Goal: Task Accomplishment & Management: Complete application form

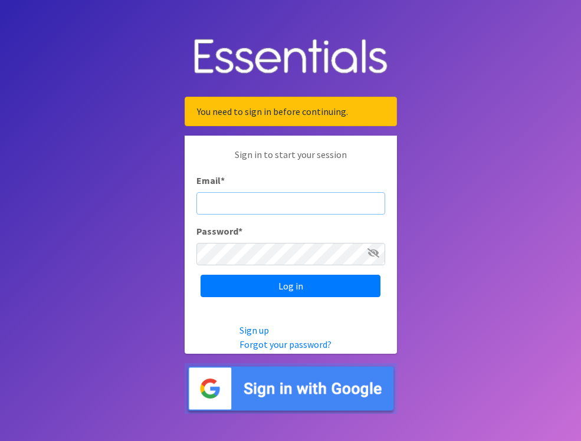
type input "[EMAIL_ADDRESS][DOMAIN_NAME]"
click at [290, 285] on input "Log in" at bounding box center [290, 286] width 180 height 22
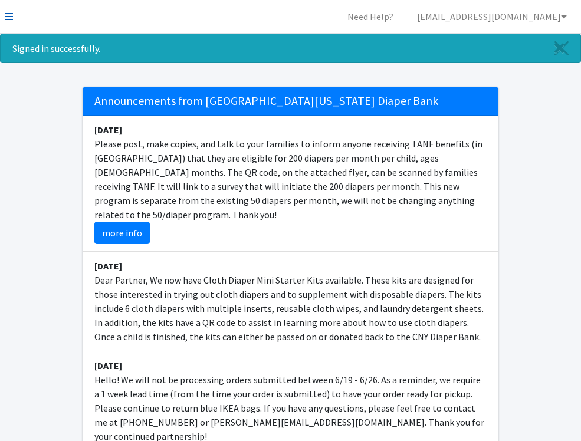
click at [8, 15] on icon at bounding box center [9, 16] width 8 height 9
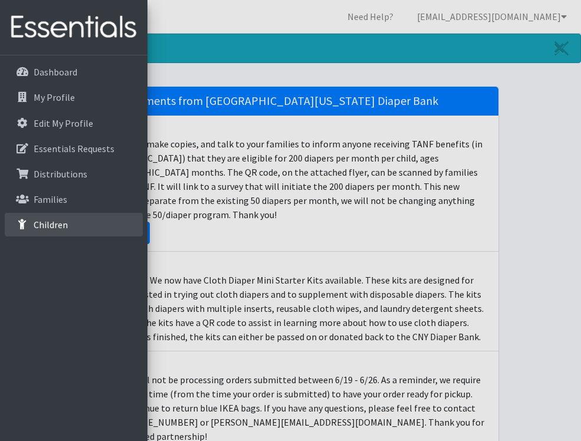
click at [65, 219] on p "Children" at bounding box center [51, 225] width 34 height 12
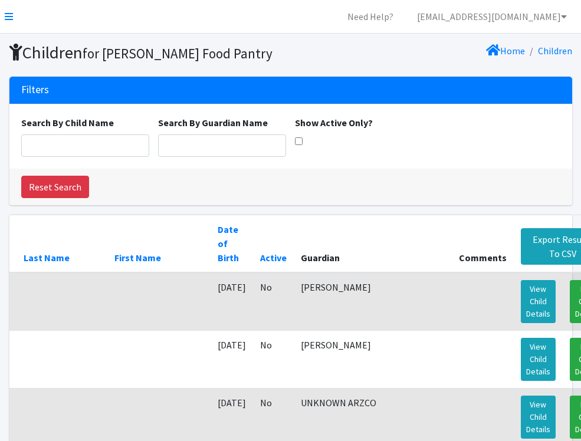
click at [298, 141] on input "Show Active Only?" at bounding box center [299, 141] width 8 height 8
checkbox input "true"
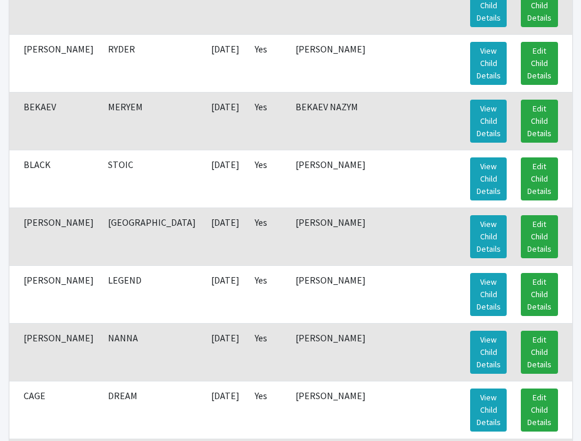
scroll to position [298, 0]
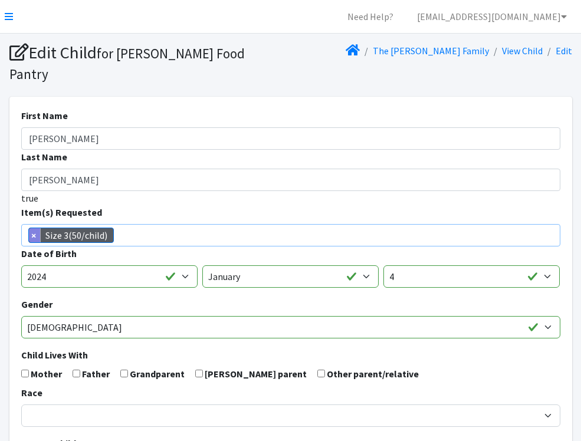
click at [35, 228] on span "×" at bounding box center [35, 235] width 12 height 14
click at [52, 228] on input "search" at bounding box center [299, 233] width 535 height 11
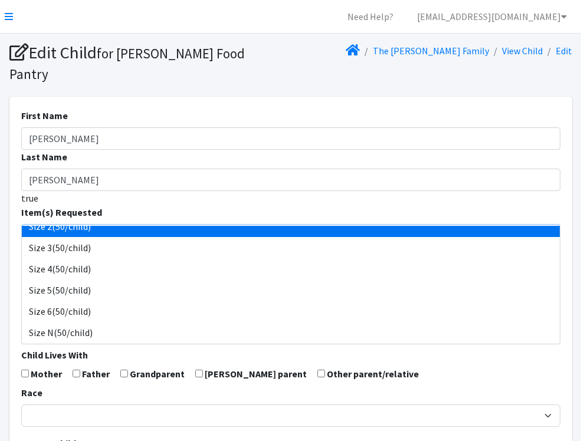
scroll to position [183, 0]
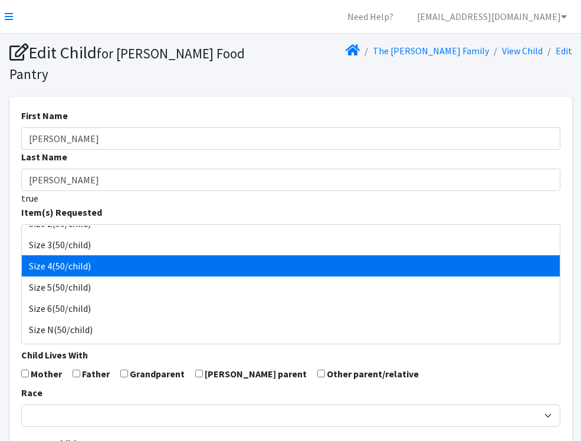
select select "963"
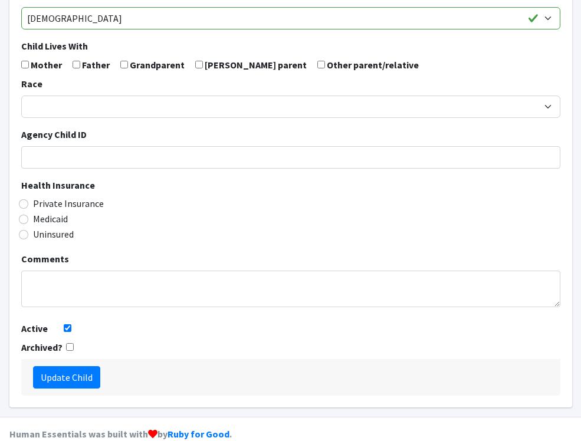
scroll to position [308, 0]
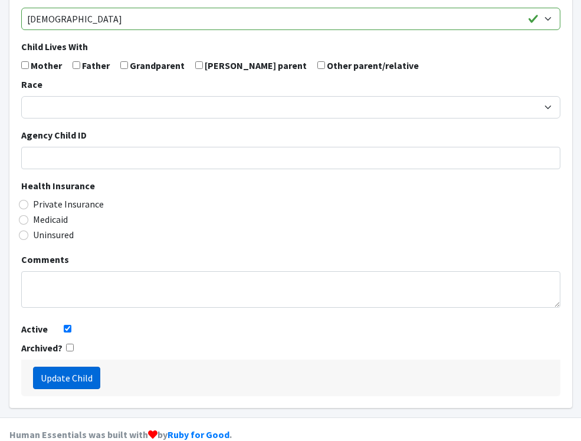
click at [90, 367] on input "Update Child" at bounding box center [66, 378] width 67 height 22
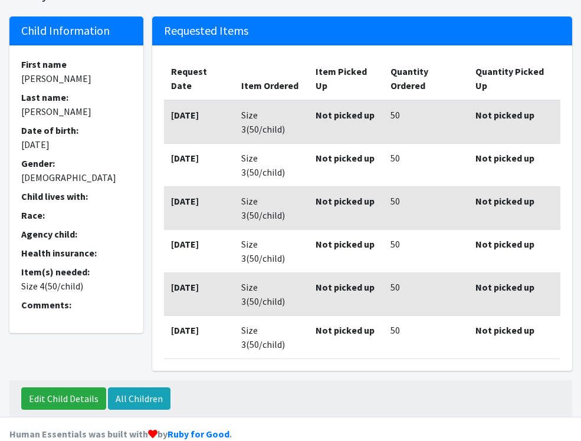
scroll to position [118, 0]
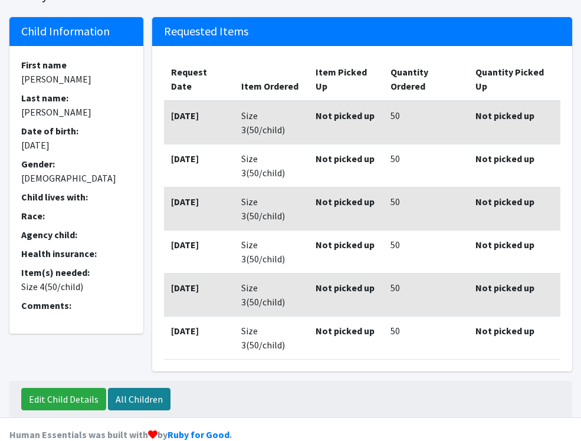
click at [140, 388] on link "All Children" at bounding box center [139, 399] width 62 height 22
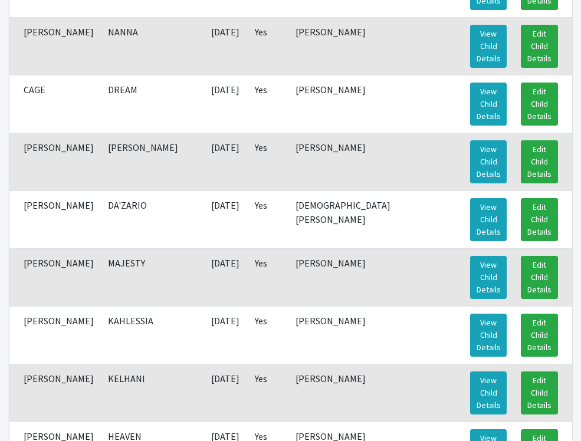
scroll to position [604, 0]
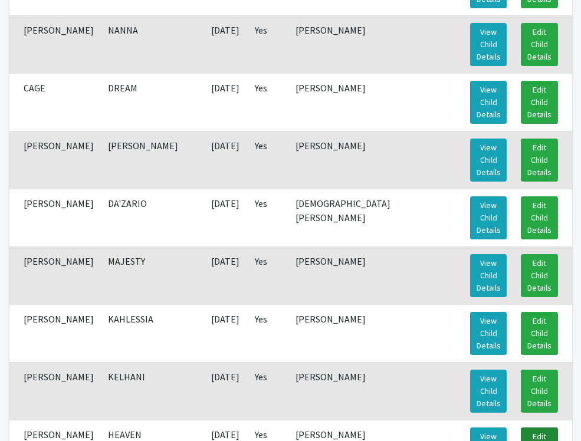
click at [541, 427] on link "Edit Child Details" at bounding box center [539, 448] width 37 height 43
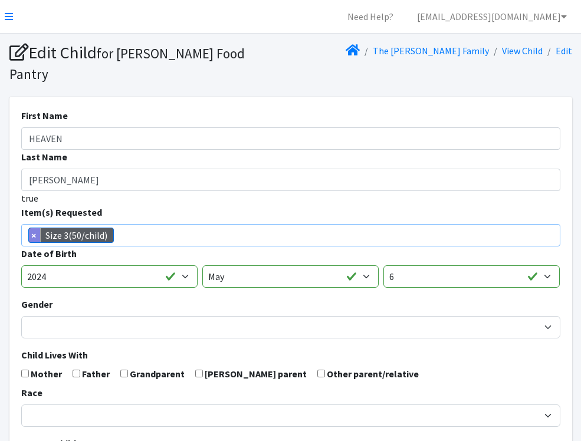
click at [36, 228] on span "×" at bounding box center [35, 235] width 12 height 14
click at [38, 228] on input "search" at bounding box center [299, 233] width 535 height 11
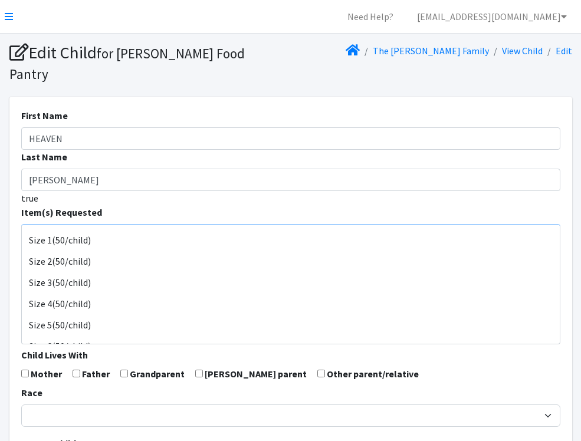
scroll to position [149, 0]
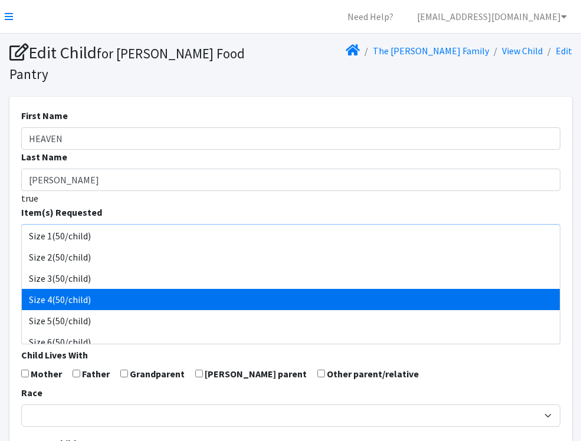
select select "963"
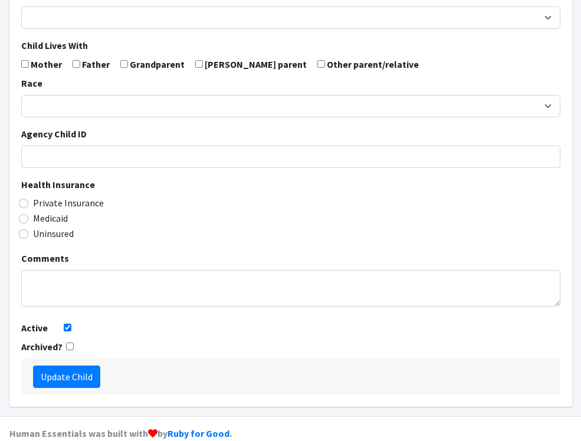
scroll to position [308, 0]
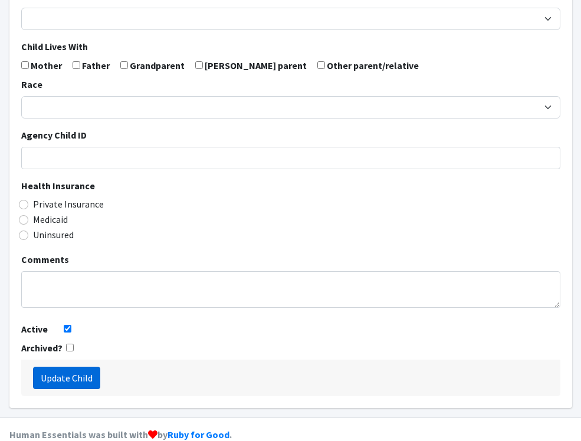
click at [80, 367] on input "Update Child" at bounding box center [66, 378] width 67 height 22
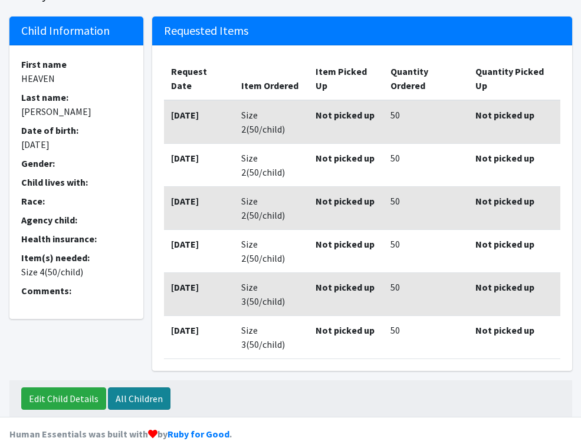
scroll to position [118, 0]
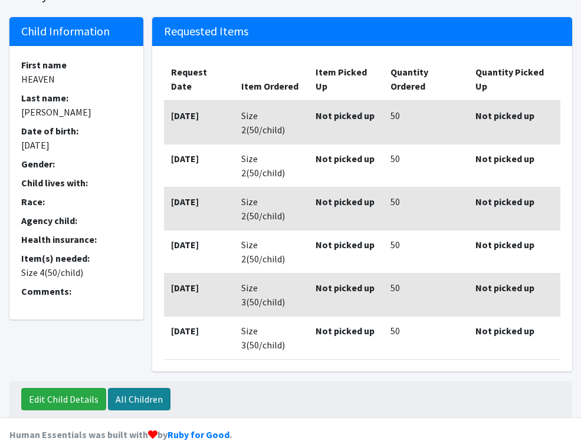
click at [139, 388] on link "All Children" at bounding box center [139, 399] width 62 height 22
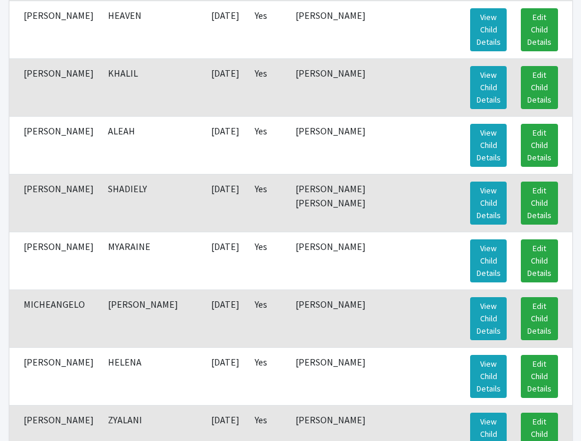
scroll to position [1023, 0]
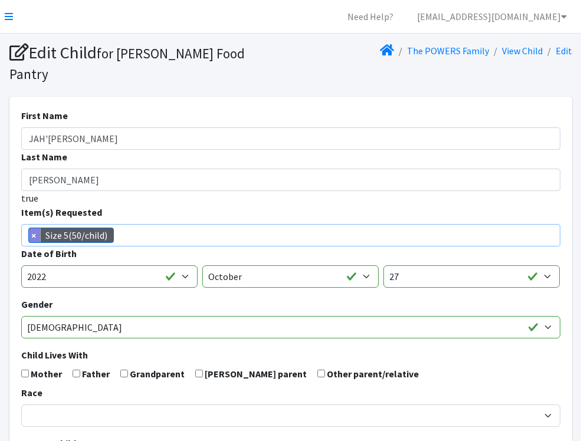
click at [34, 228] on span "×" at bounding box center [35, 235] width 12 height 14
click at [60, 225] on li at bounding box center [296, 232] width 535 height 14
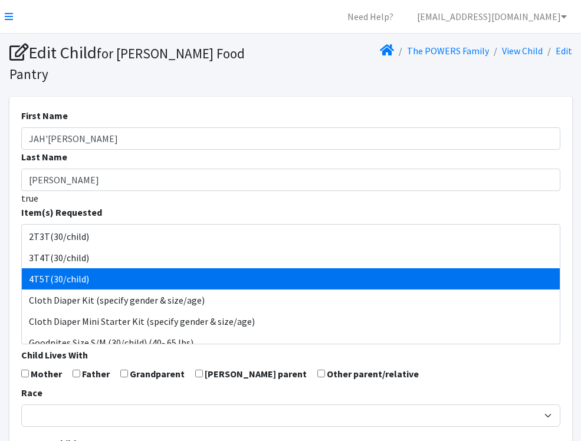
select select "953"
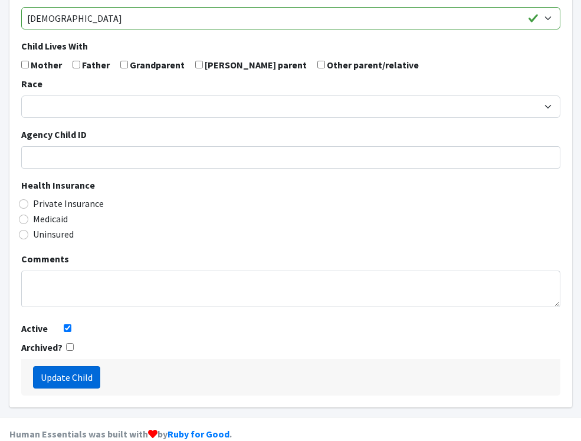
scroll to position [308, 0]
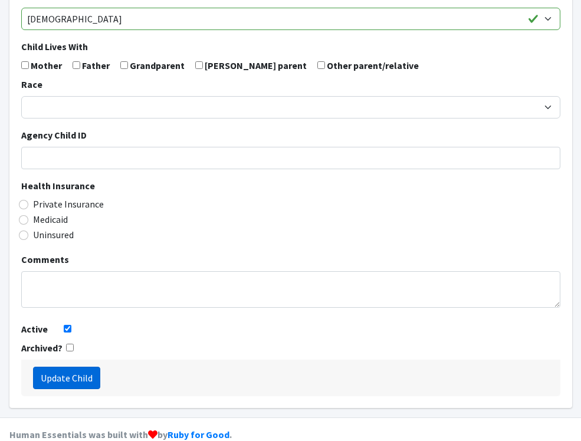
click at [84, 367] on input "Update Child" at bounding box center [66, 378] width 67 height 22
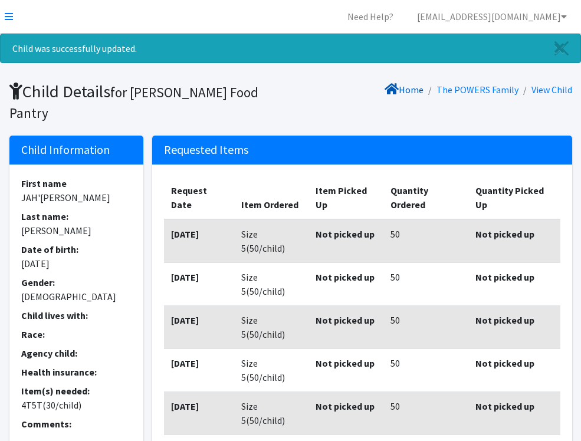
click at [417, 87] on link "Home" at bounding box center [403, 90] width 39 height 12
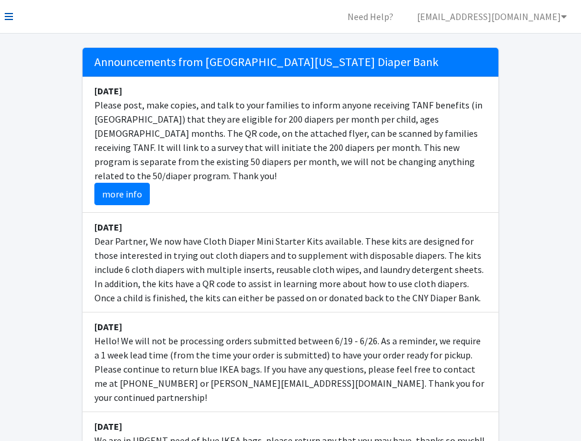
click at [9, 14] on icon at bounding box center [9, 16] width 8 height 9
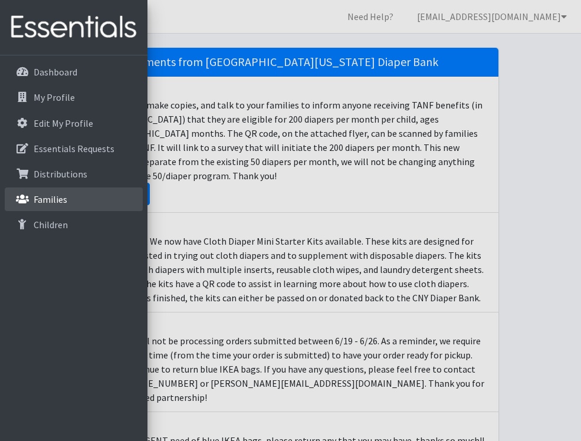
click at [61, 200] on p "Families" at bounding box center [51, 199] width 34 height 12
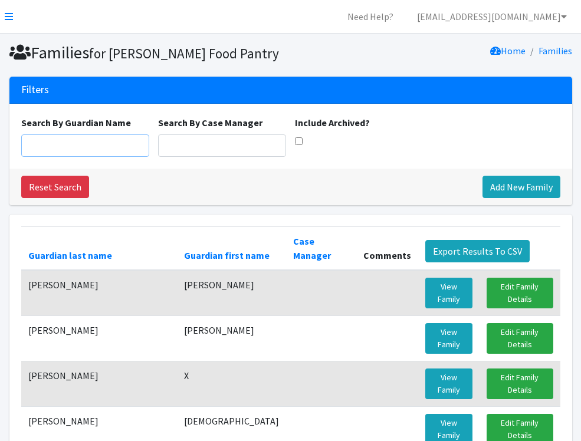
click at [109, 141] on input "Search By Guardian Name" at bounding box center [85, 145] width 128 height 22
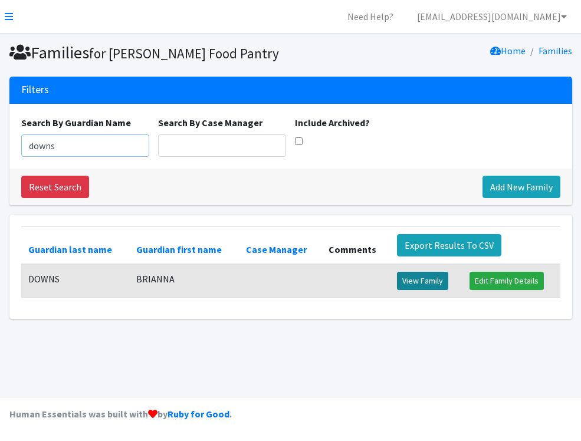
type input "downs"
click at [419, 284] on link "View Family" at bounding box center [422, 281] width 51 height 18
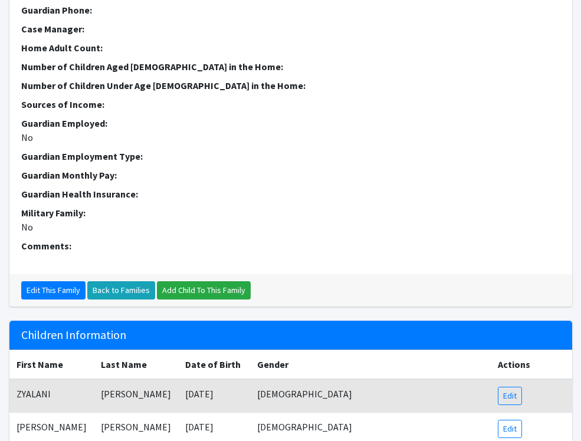
scroll to position [260, 0]
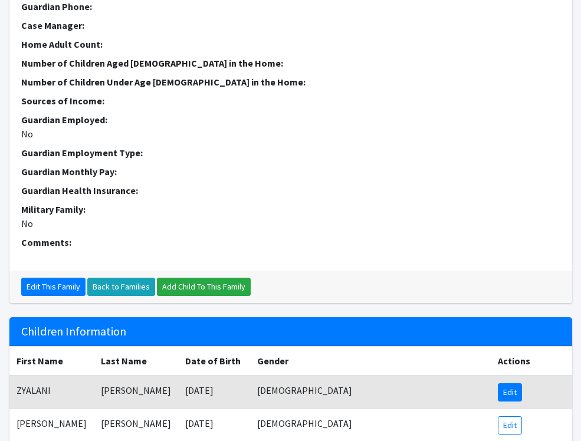
click at [507, 383] on link "Edit" at bounding box center [510, 392] width 24 height 18
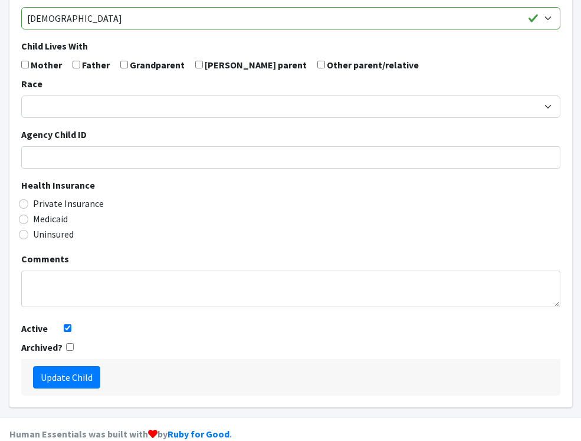
scroll to position [308, 0]
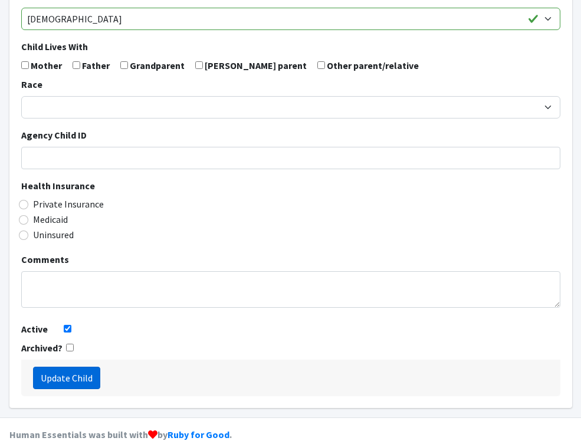
click at [90, 367] on input "Update Child" at bounding box center [66, 378] width 67 height 22
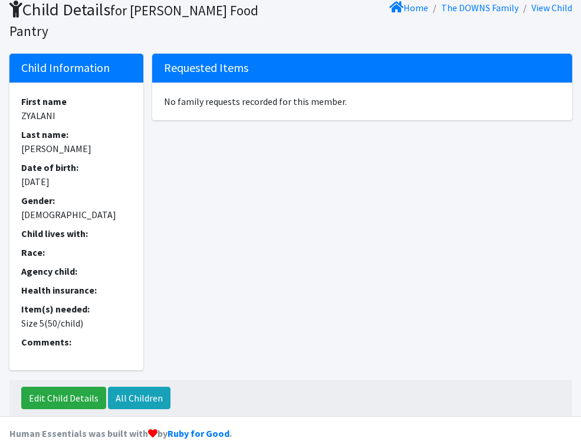
scroll to position [81, 0]
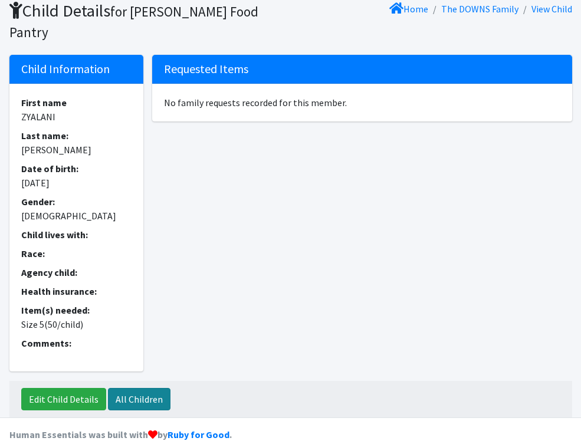
click at [138, 388] on link "All Children" at bounding box center [139, 399] width 62 height 22
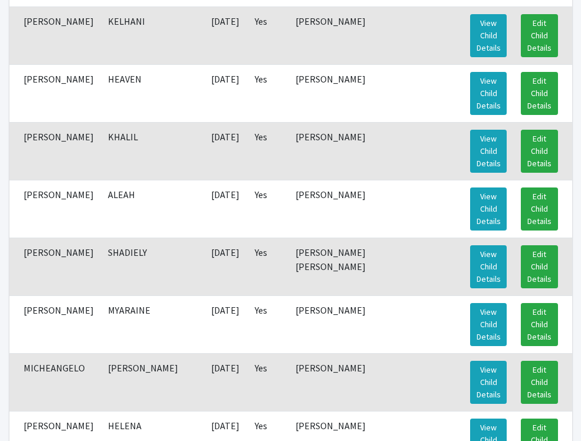
scroll to position [961, 0]
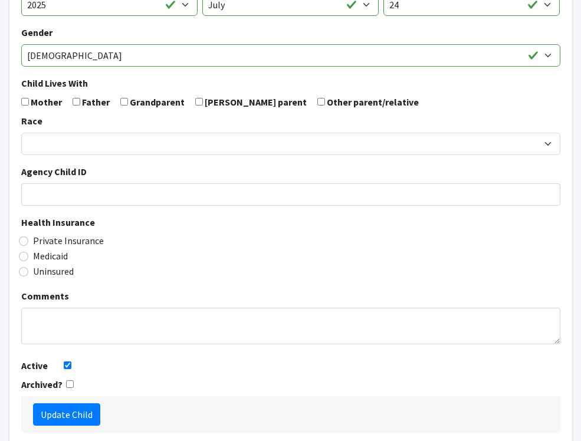
scroll to position [281, 0]
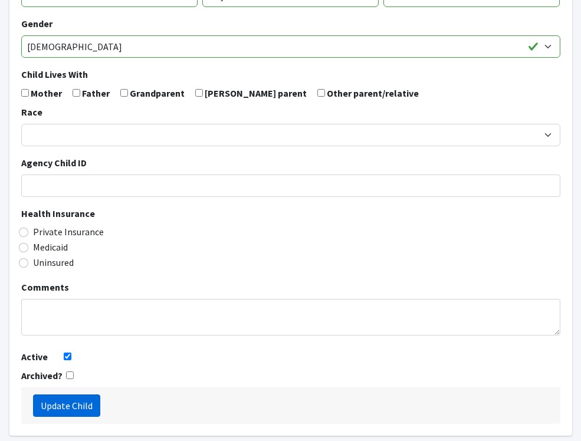
click at [77, 394] on input "Update Child" at bounding box center [66, 405] width 67 height 22
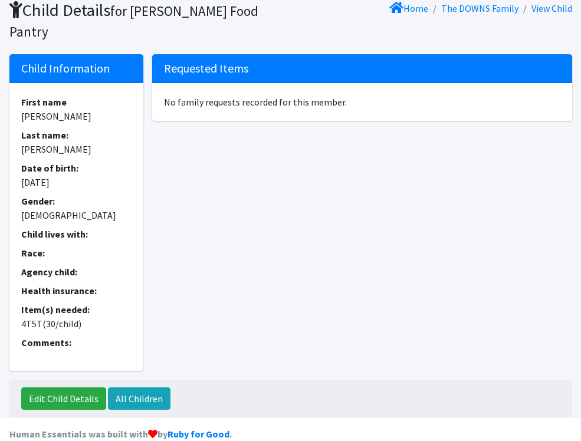
scroll to position [81, 0]
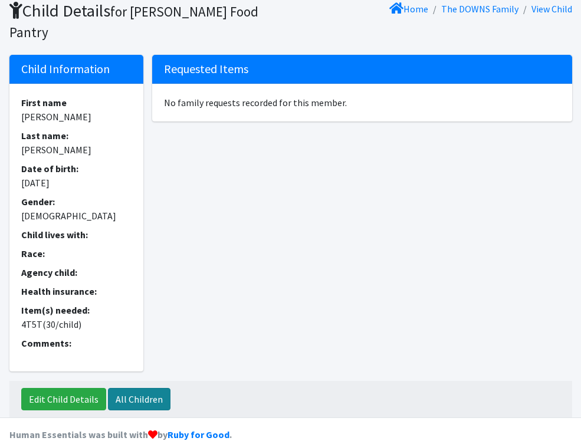
click at [144, 388] on link "All Children" at bounding box center [139, 399] width 62 height 22
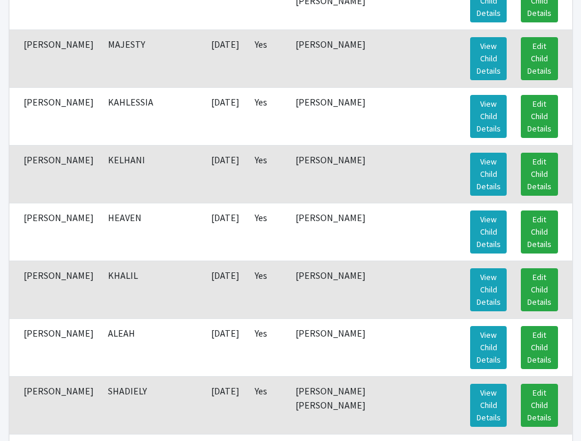
scroll to position [828, 0]
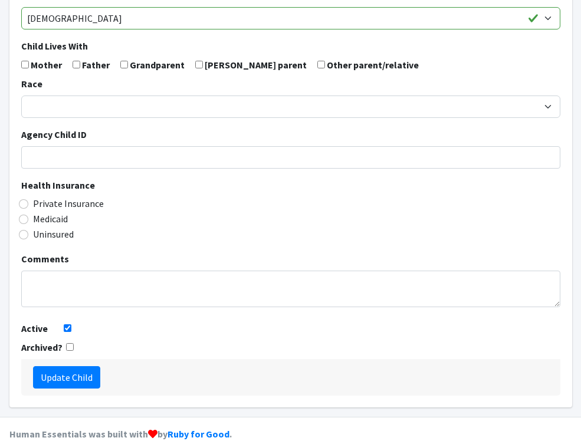
scroll to position [308, 0]
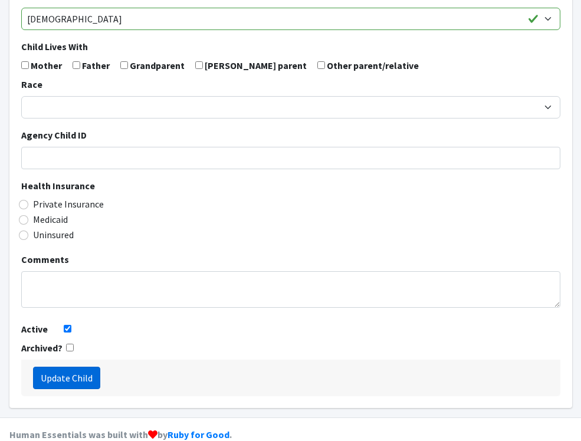
click at [85, 367] on input "Update Child" at bounding box center [66, 378] width 67 height 22
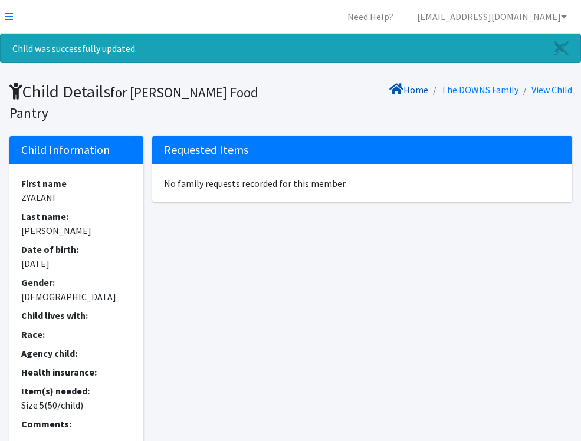
click at [424, 86] on link "Home" at bounding box center [408, 90] width 39 height 12
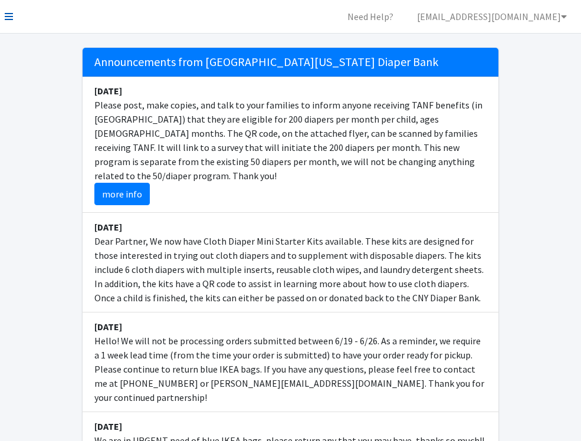
click at [11, 15] on icon at bounding box center [9, 16] width 8 height 9
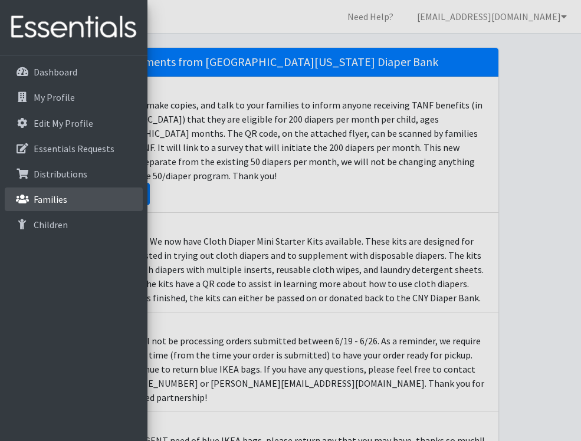
click at [50, 193] on link "Families" at bounding box center [74, 199] width 138 height 24
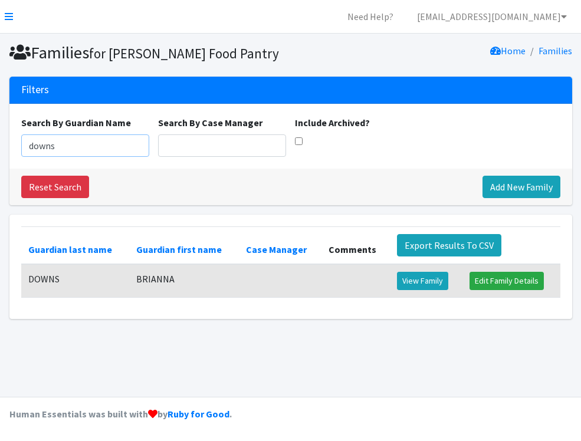
drag, startPoint x: 86, startPoint y: 144, endPoint x: -6, endPoint y: 141, distance: 92.6
click at [0, 141] on html "Need Help? [EMAIL_ADDRESS][DOMAIN_NAME] Organization Settings My Co-Workers My …" at bounding box center [290, 220] width 581 height 441
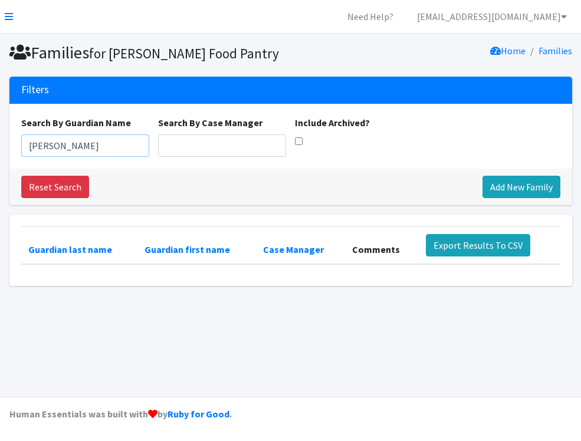
type input "[PERSON_NAME]"
click at [168, 181] on div "Reset Search Add New Family" at bounding box center [290, 187] width 562 height 37
click at [299, 143] on input "Include Archived?" at bounding box center [299, 141] width 8 height 8
checkbox input "true"
click at [11, 16] on icon at bounding box center [9, 16] width 8 height 9
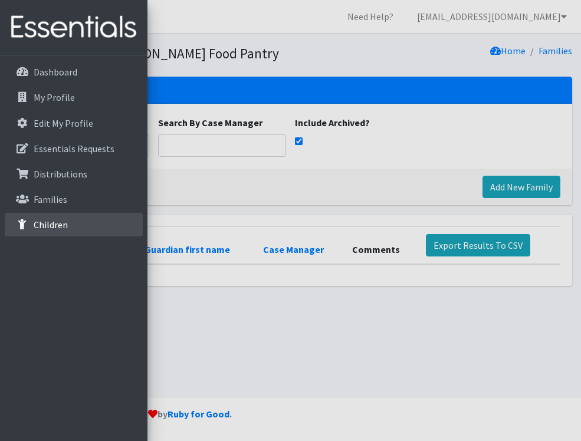
click at [59, 222] on p "Children" at bounding box center [51, 225] width 34 height 12
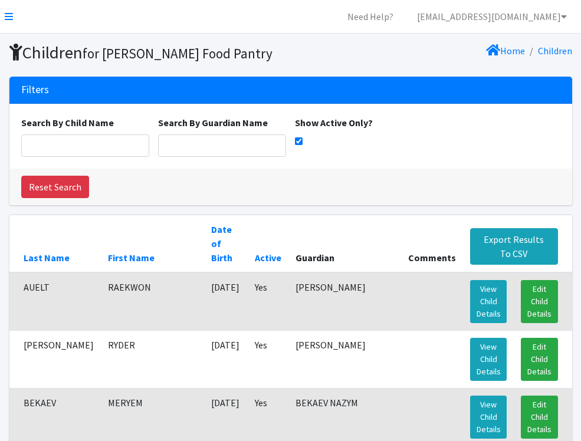
click at [298, 141] on input "Show Active Only?" at bounding box center [299, 141] width 8 height 8
checkbox input "false"
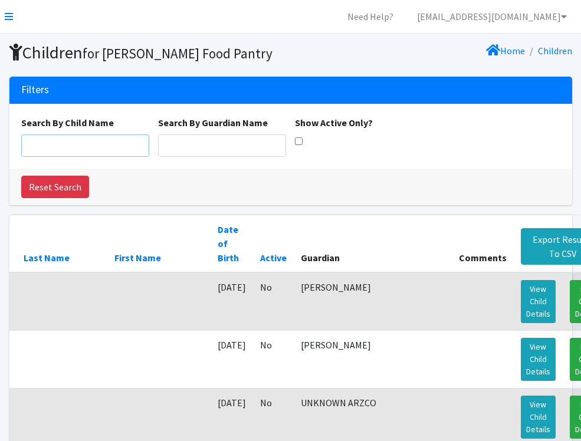
click at [107, 147] on input "Search By Child Name" at bounding box center [85, 145] width 128 height 22
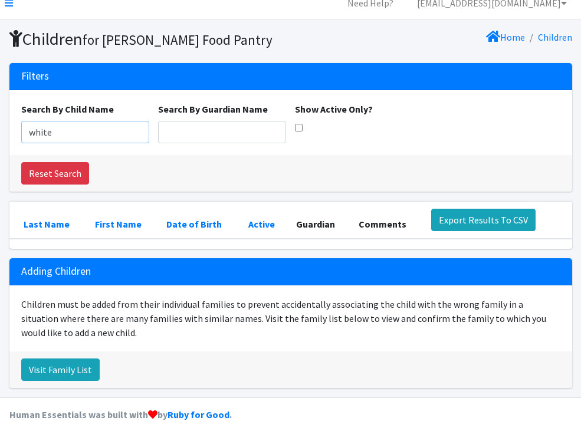
scroll to position [13, 0]
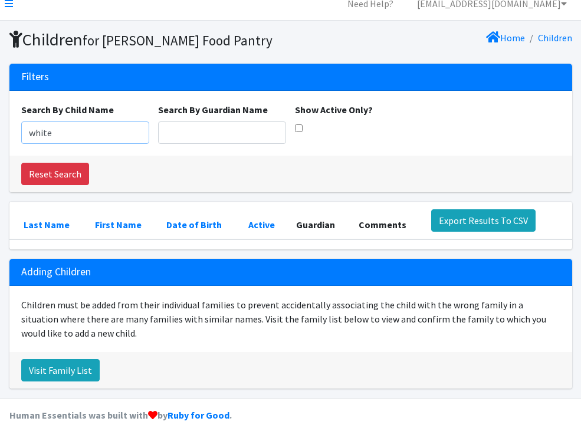
type input "white"
click at [298, 128] on input "Show Active Only?" at bounding box center [299, 128] width 8 height 8
checkbox input "true"
click at [65, 173] on link "Reset Search" at bounding box center [55, 174] width 68 height 22
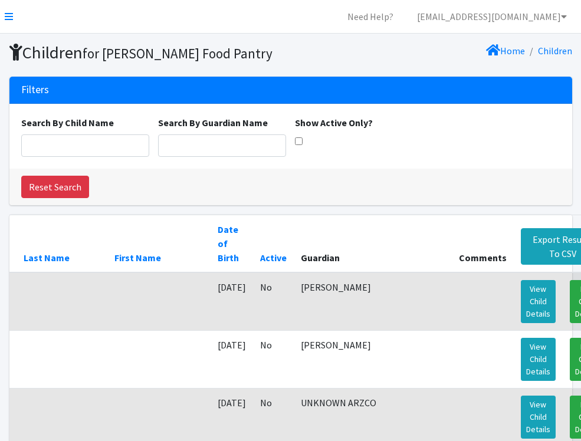
click at [298, 139] on input "Show Active Only?" at bounding box center [299, 141] width 8 height 8
checkbox input "true"
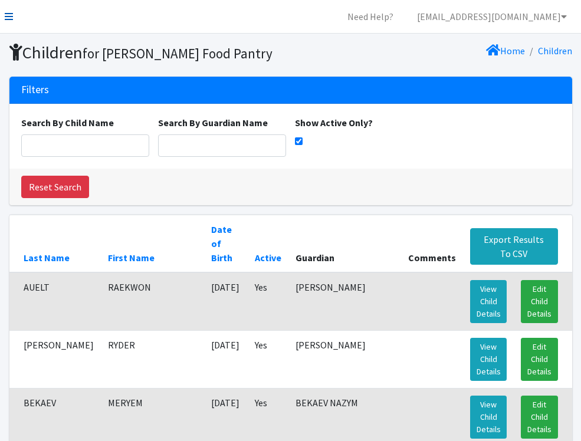
click at [12, 17] on icon at bounding box center [9, 16] width 8 height 9
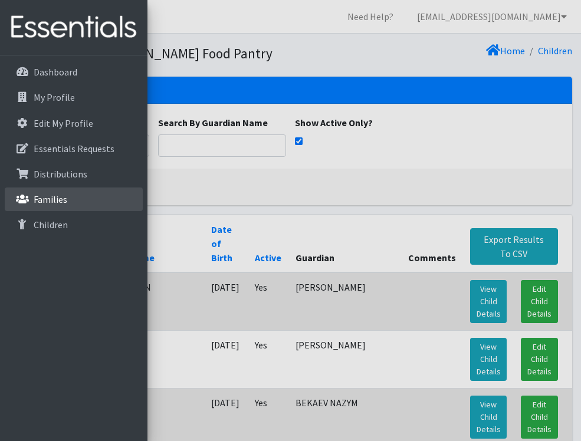
click at [53, 197] on p "Families" at bounding box center [51, 199] width 34 height 12
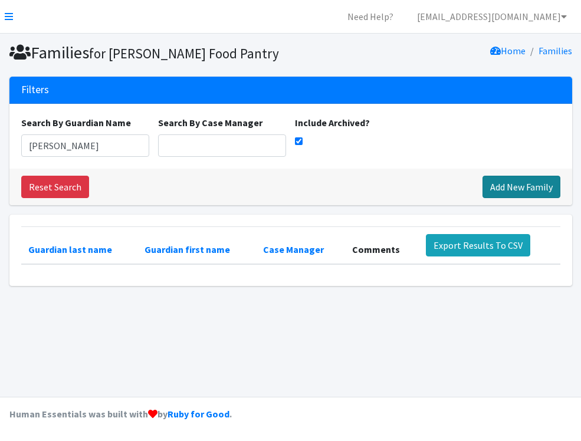
click at [528, 186] on link "Add New Family" at bounding box center [521, 187] width 78 height 22
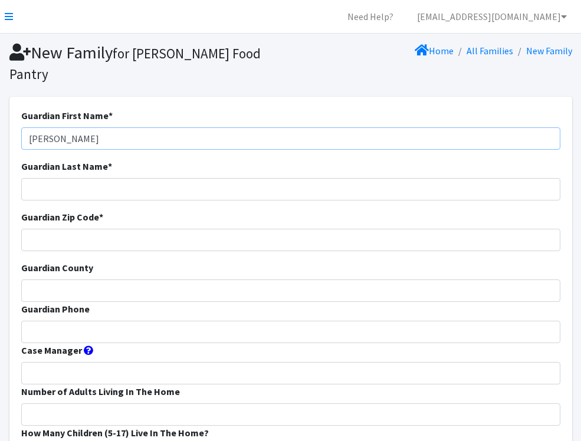
type input "[PERSON_NAME]"
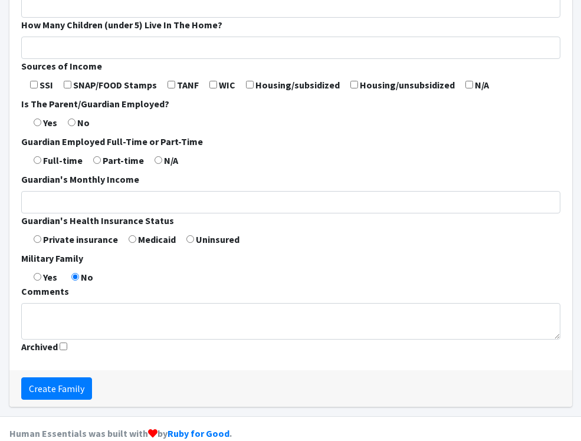
scroll to position [448, 0]
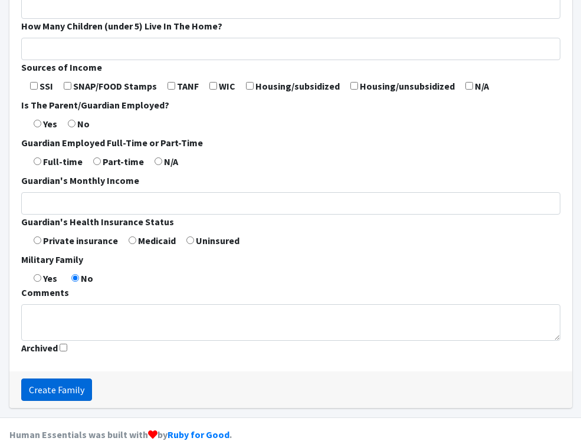
type input "13214"
click at [75, 378] on input "Create Family" at bounding box center [56, 389] width 71 height 22
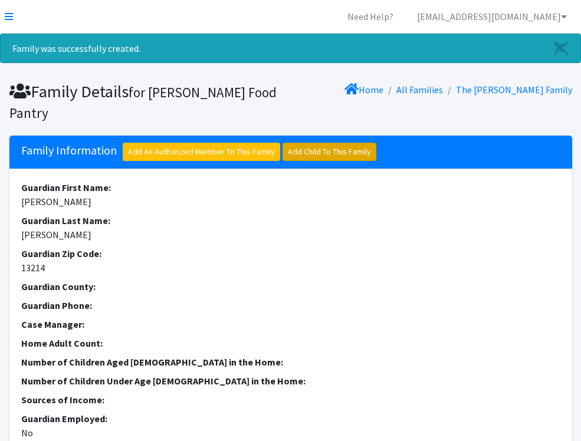
click at [338, 143] on link "Add Child To This Family" at bounding box center [329, 152] width 94 height 18
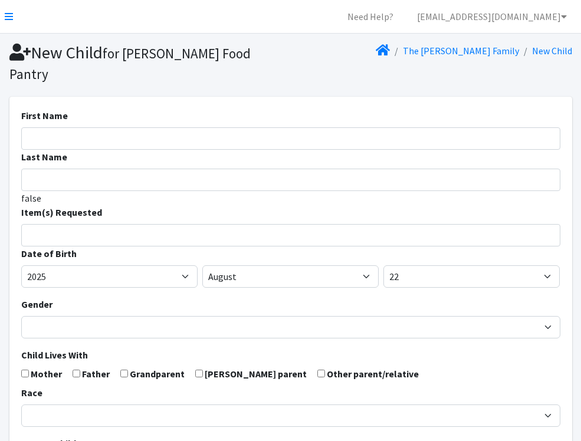
select select
type input "k"
type input "KALEB"
type input "WHITE"
click at [209, 228] on input "search" at bounding box center [299, 233] width 535 height 11
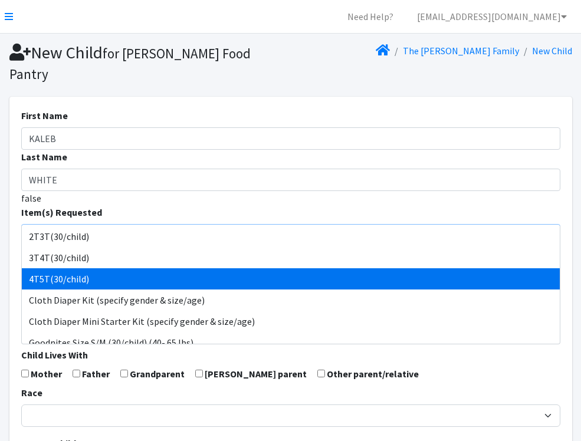
select select "953"
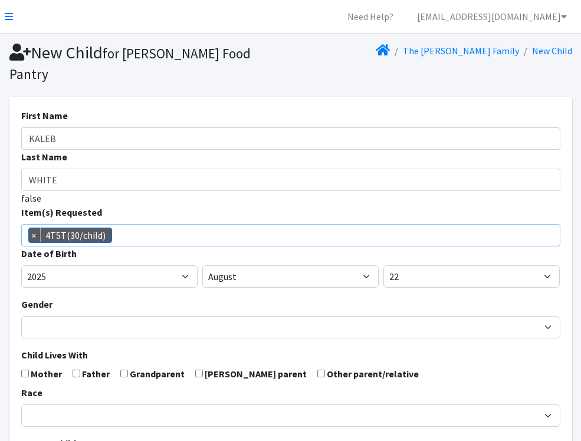
scroll to position [25, 0]
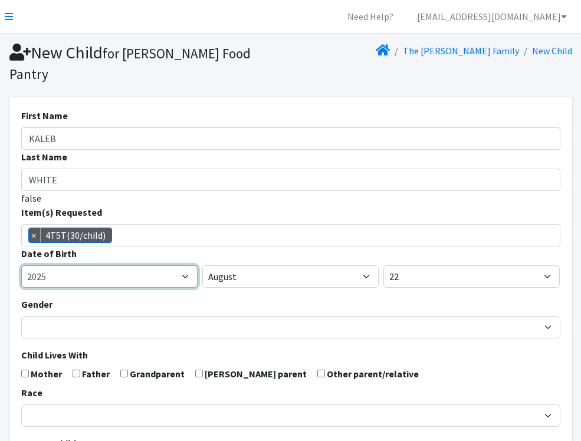
select select "2021"
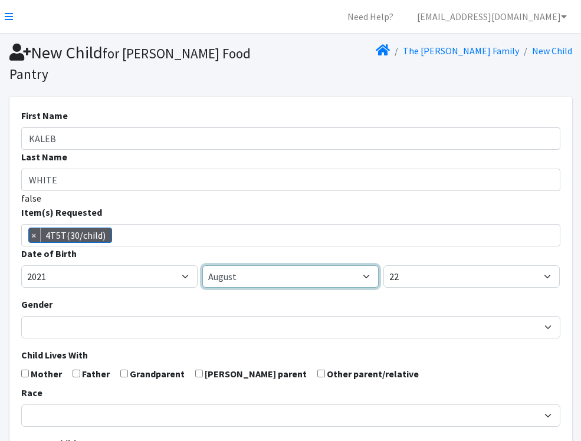
select select "3"
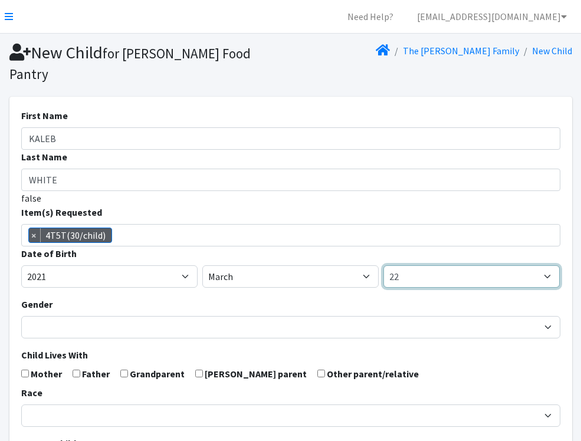
select select "19"
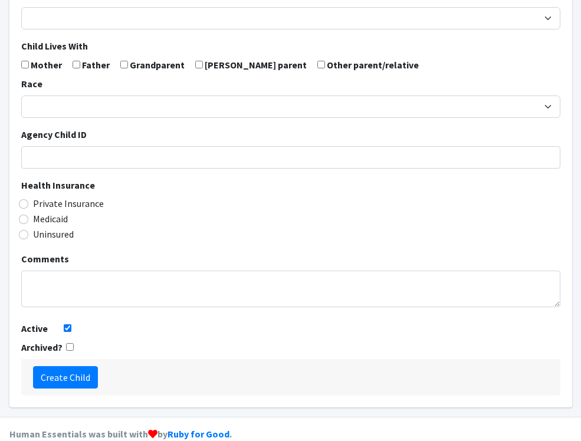
scroll to position [308, 0]
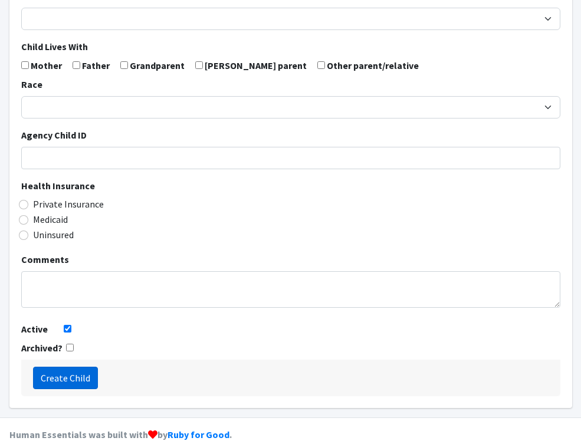
click at [64, 367] on input "Create Child" at bounding box center [65, 378] width 65 height 22
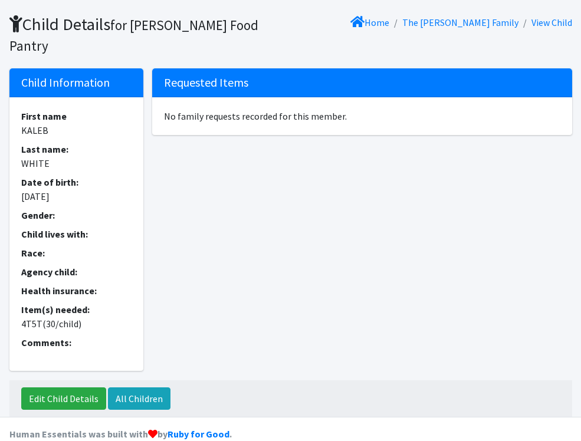
scroll to position [67, 0]
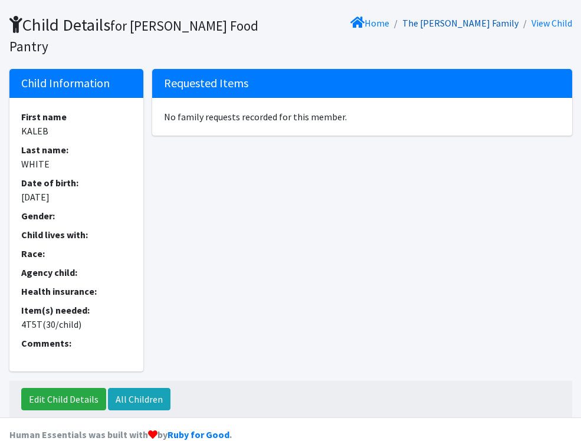
click at [485, 19] on link "The [PERSON_NAME] Family" at bounding box center [460, 23] width 116 height 12
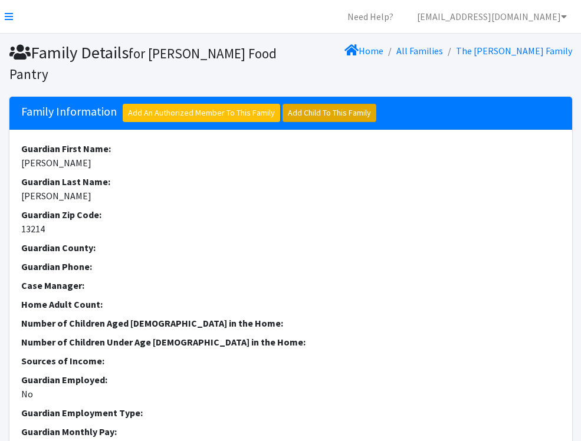
click at [368, 104] on link "Add Child To This Family" at bounding box center [329, 113] width 94 height 18
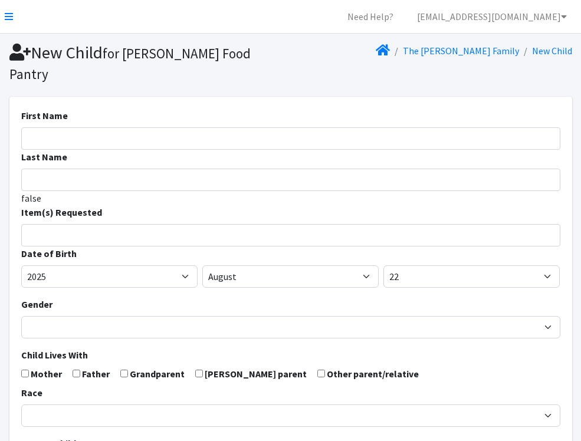
select select
type input "KARIR"
type input "WHITE"
click at [218, 228] on input "search" at bounding box center [299, 233] width 535 height 11
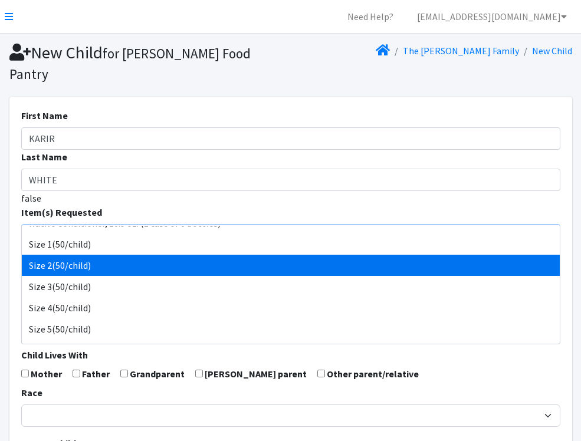
scroll to position [142, 0]
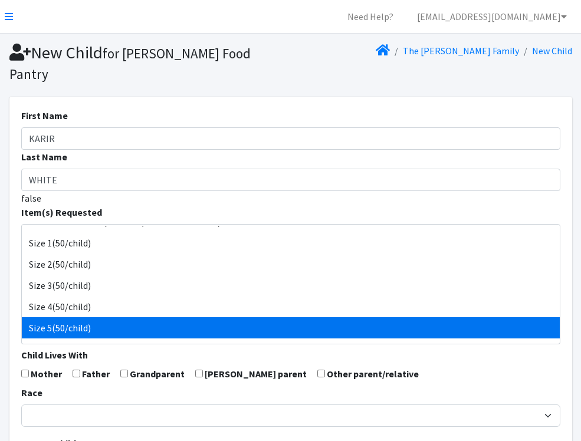
select select "964"
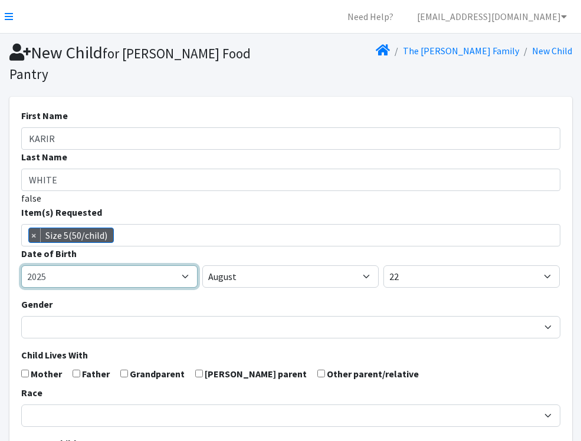
select select "2023"
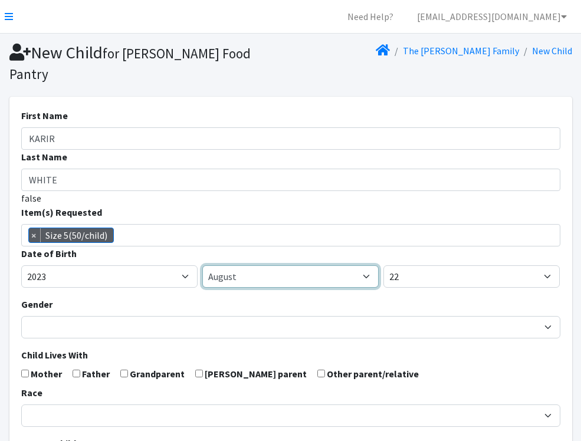
select select "9"
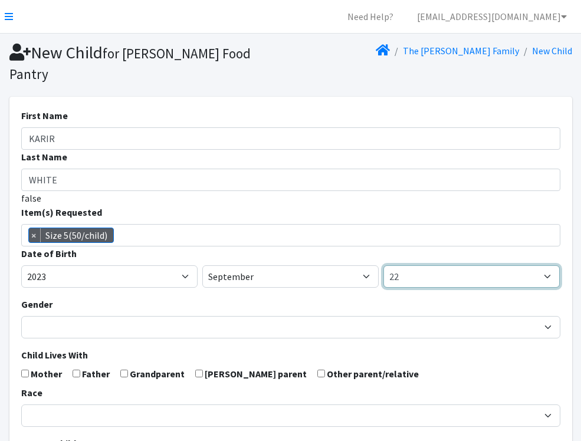
select select "16"
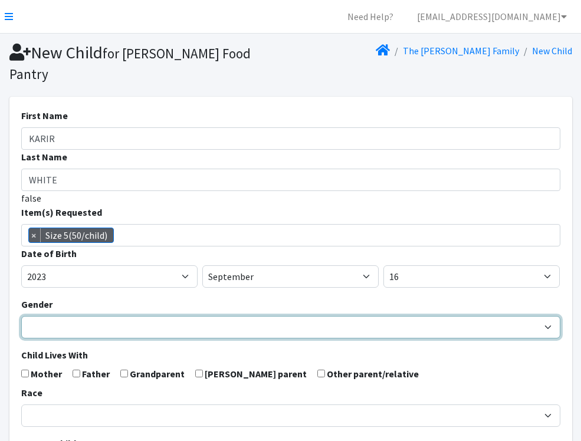
select select "[DEMOGRAPHIC_DATA]"
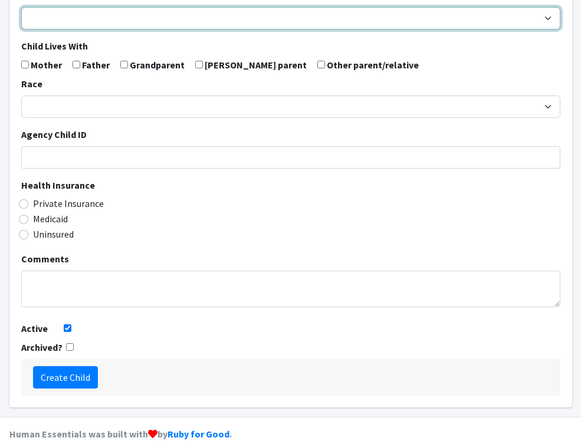
scroll to position [308, 0]
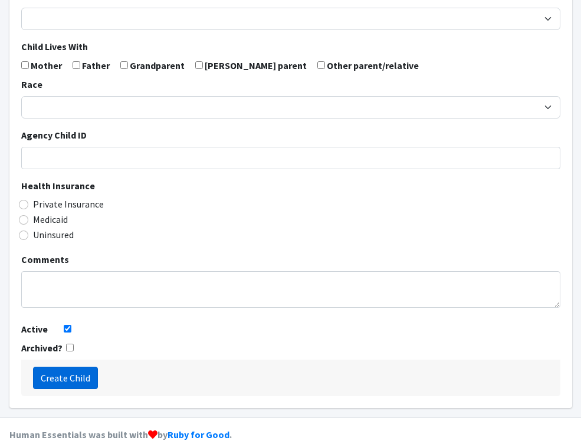
click at [60, 367] on input "Create Child" at bounding box center [65, 378] width 65 height 22
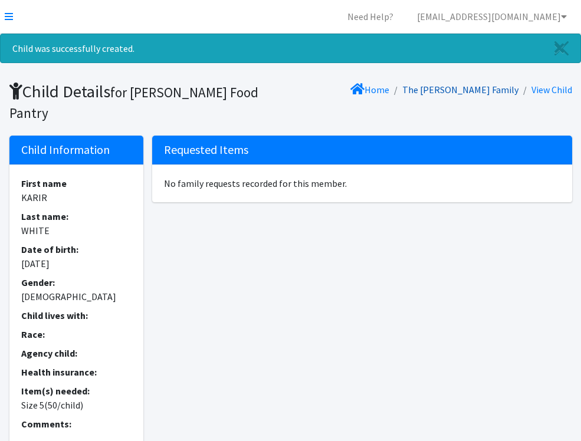
click at [475, 87] on link "The [PERSON_NAME] Family" at bounding box center [460, 90] width 116 height 12
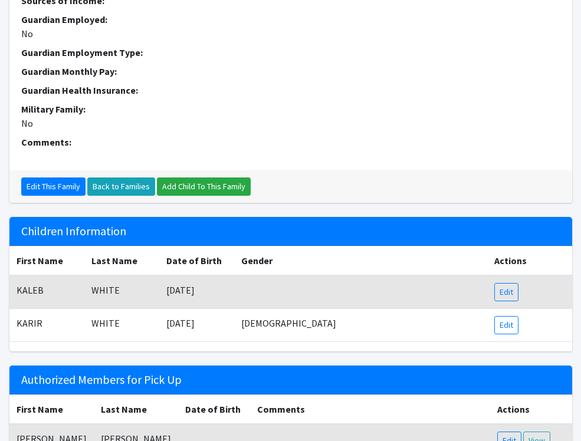
scroll to position [361, 0]
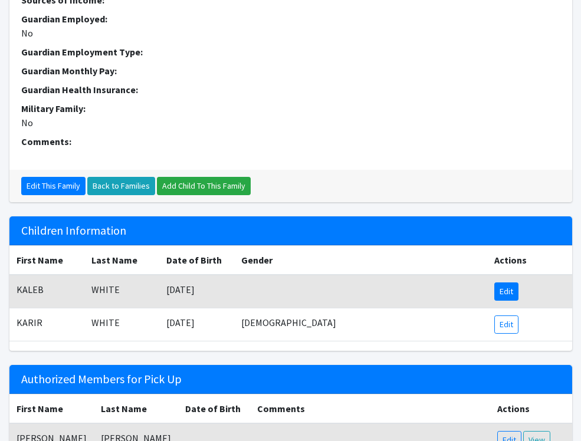
click at [507, 282] on link "Edit" at bounding box center [506, 291] width 24 height 18
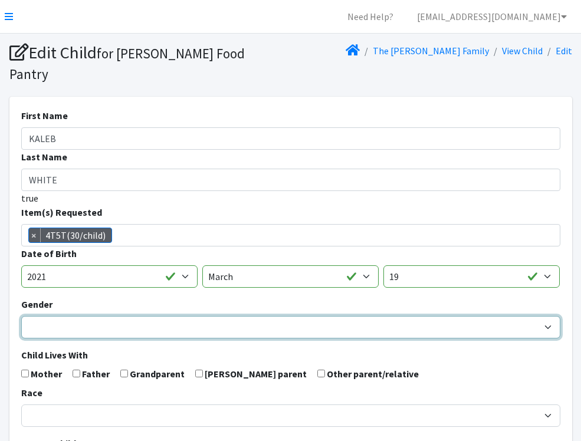
select select "[DEMOGRAPHIC_DATA]"
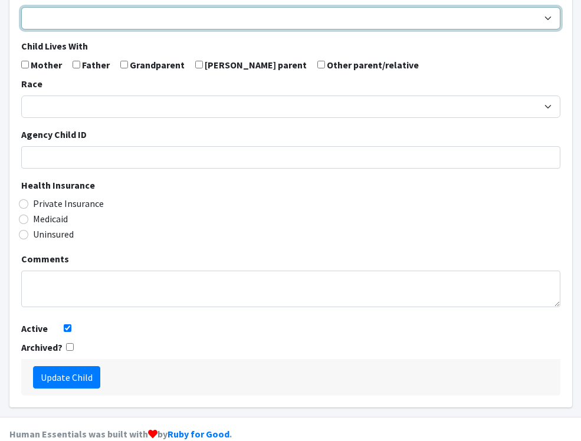
scroll to position [308, 0]
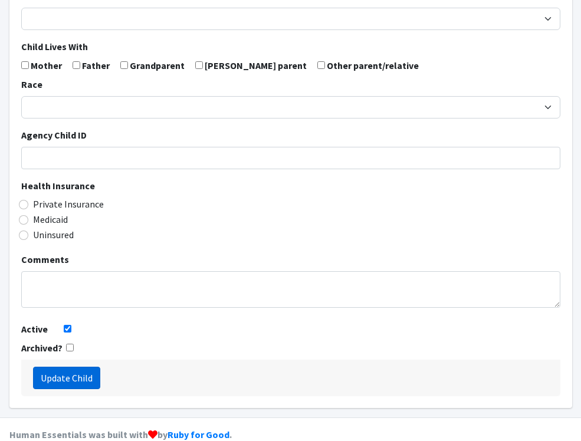
click at [82, 367] on input "Update Child" at bounding box center [66, 378] width 67 height 22
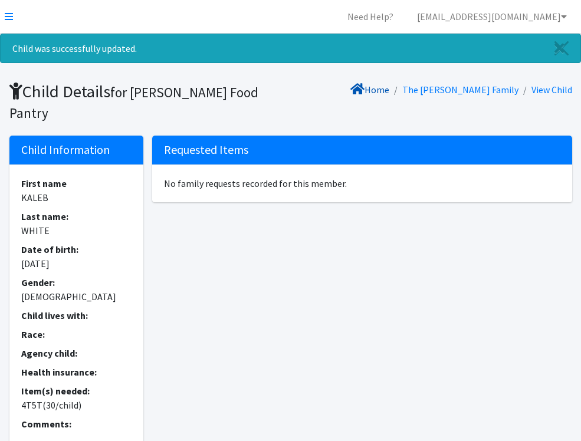
click at [389, 89] on link "Home" at bounding box center [369, 90] width 39 height 12
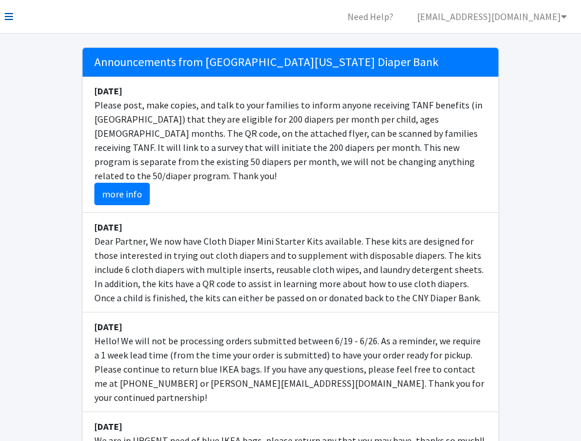
click at [8, 16] on icon at bounding box center [9, 16] width 8 height 9
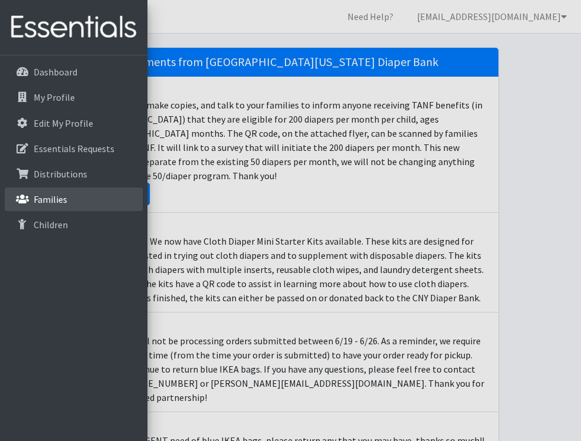
click at [44, 196] on p "Families" at bounding box center [51, 199] width 34 height 12
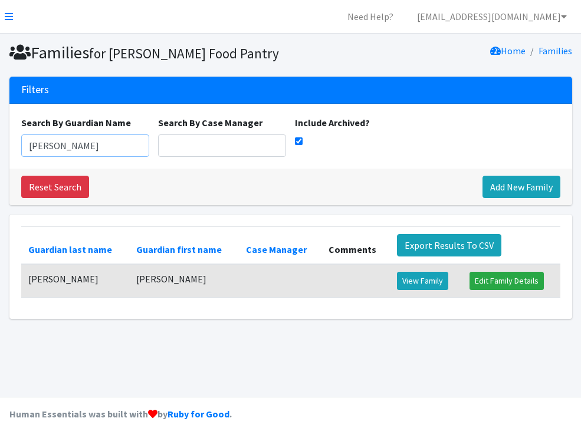
click at [88, 143] on input "Whitlock" at bounding box center [85, 145] width 128 height 22
type input "W"
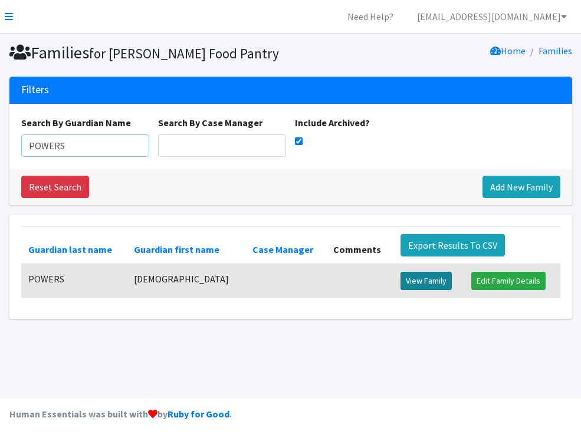
type input "POWERS"
click at [434, 276] on link "View Family" at bounding box center [425, 281] width 51 height 18
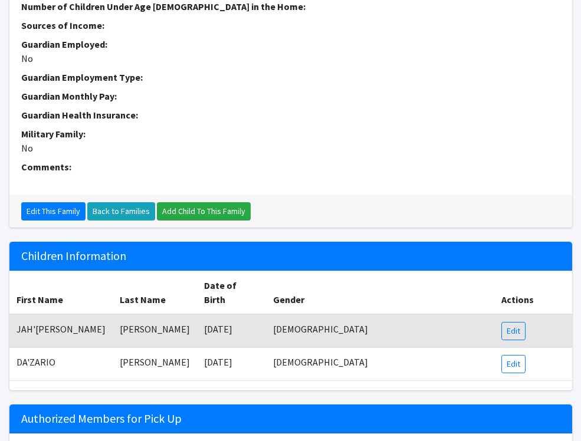
scroll to position [337, 0]
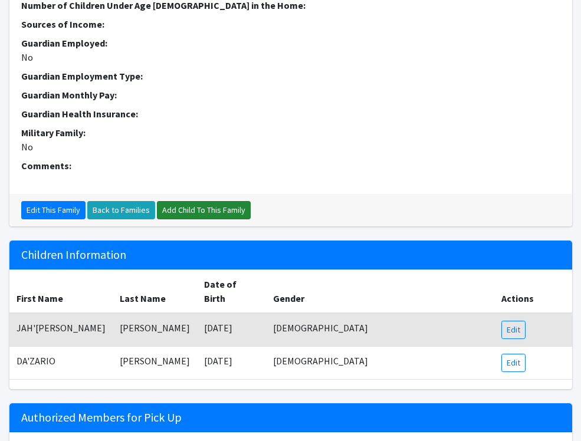
click at [226, 201] on link "Add Child To This Family" at bounding box center [204, 210] width 94 height 18
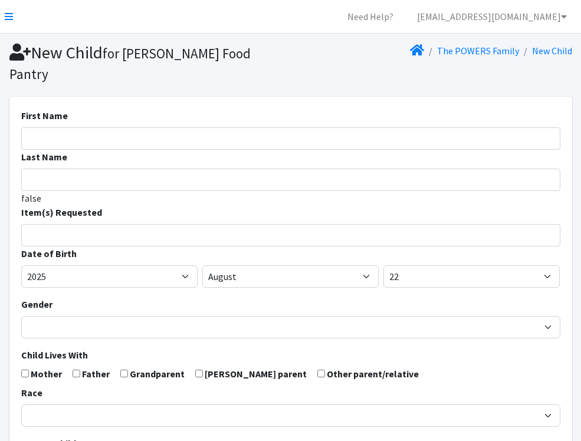
select select
type input "ZAHHMYLA"
type input "GILBERT"
click at [144, 228] on input "search" at bounding box center [299, 233] width 535 height 11
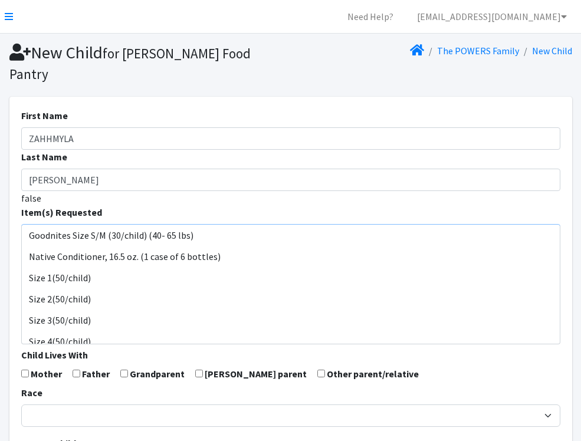
scroll to position [107, 0]
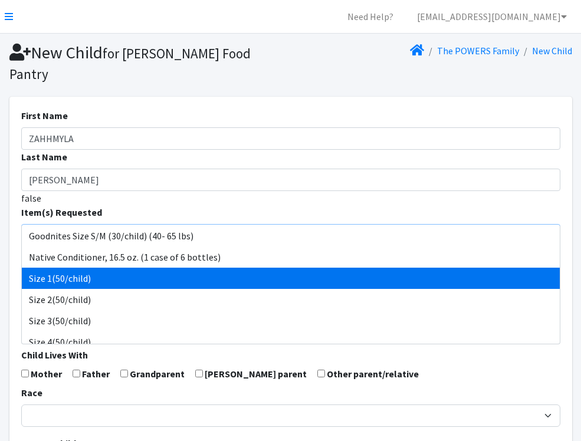
select select "950"
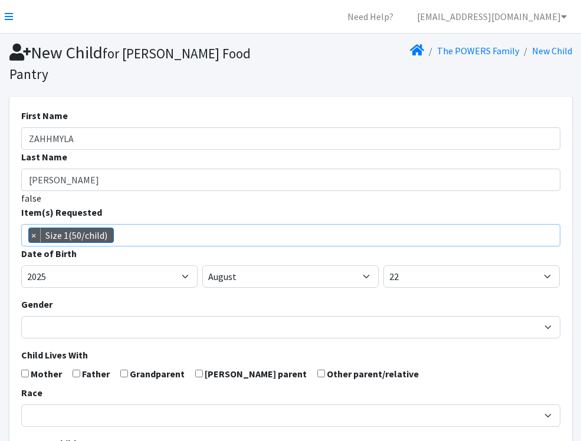
scroll to position [87, 0]
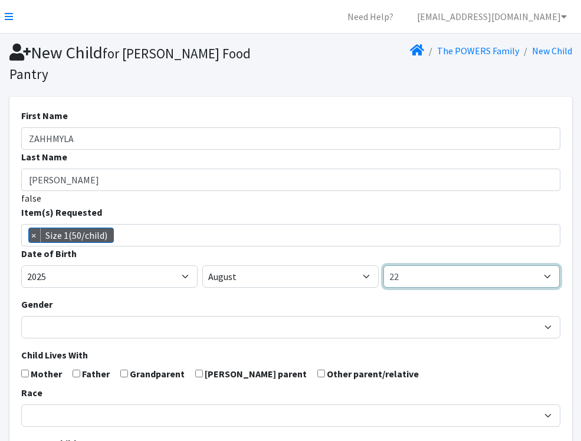
select select "10"
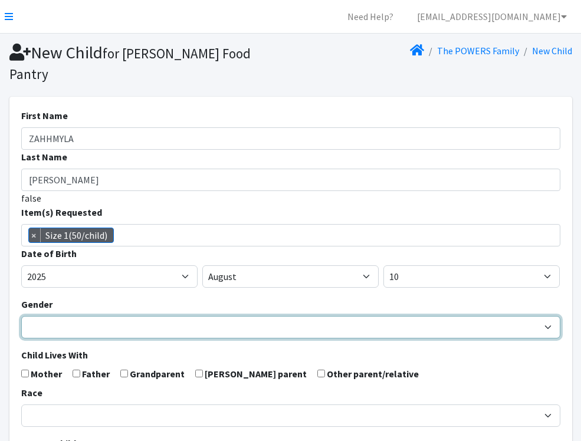
select select "Female"
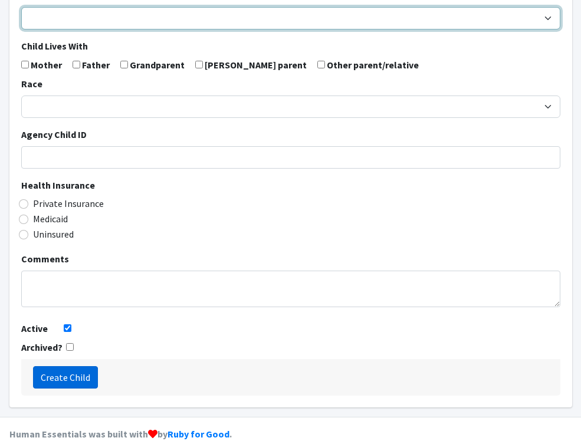
scroll to position [308, 0]
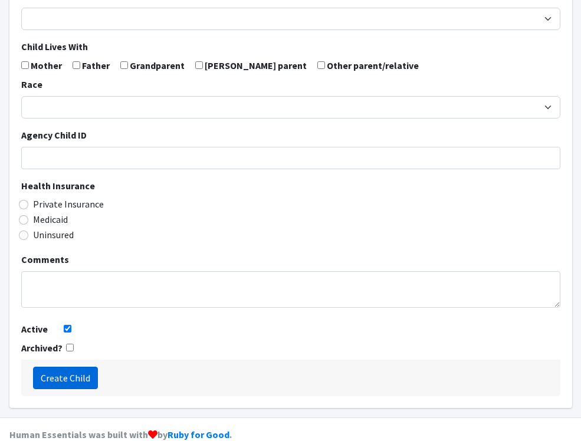
click at [71, 367] on input "Create Child" at bounding box center [65, 378] width 65 height 22
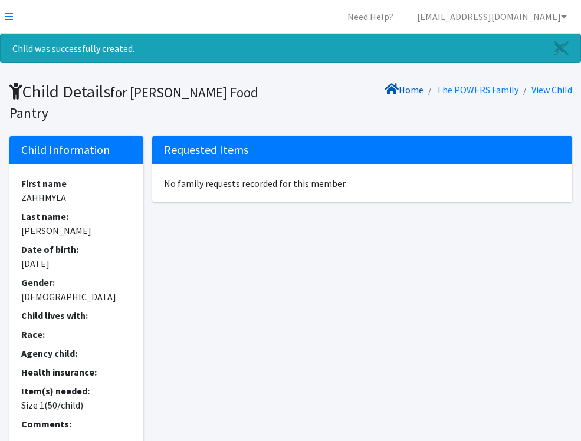
click at [413, 91] on link "Home" at bounding box center [403, 90] width 39 height 12
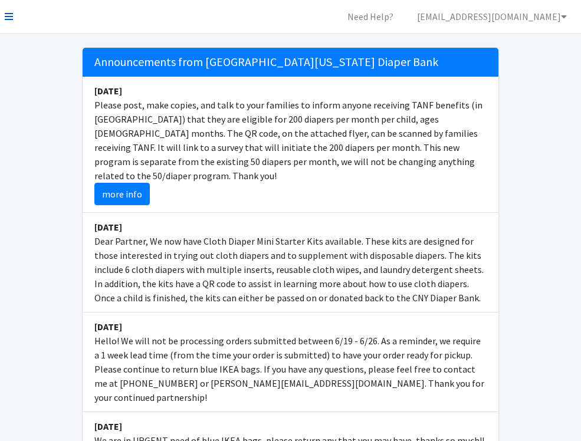
click at [8, 17] on icon at bounding box center [9, 16] width 8 height 9
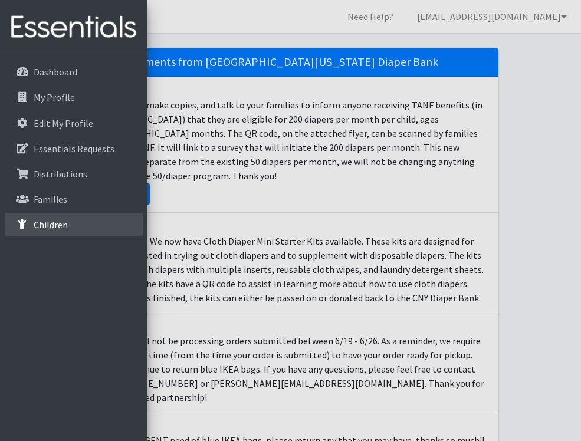
click at [59, 222] on p "Children" at bounding box center [51, 225] width 34 height 12
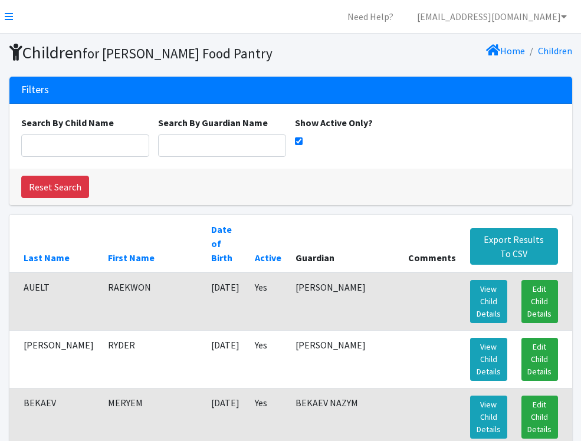
click at [300, 143] on input "Show Active Only?" at bounding box center [299, 141] width 8 height 8
checkbox input "false"
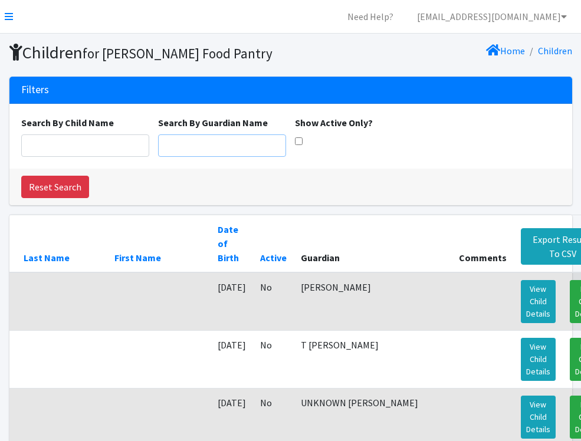
click at [250, 143] on input "Search By Guardian Name" at bounding box center [222, 145] width 128 height 22
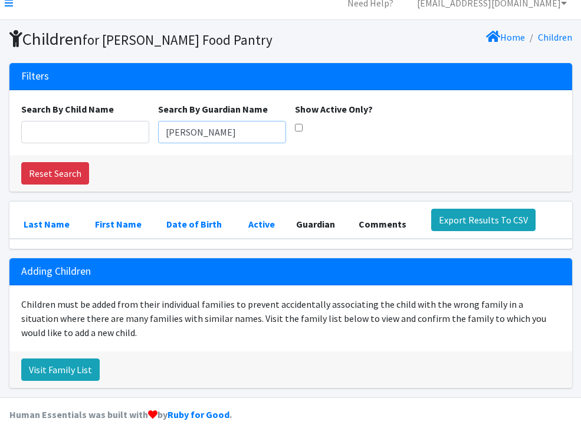
scroll to position [13, 0]
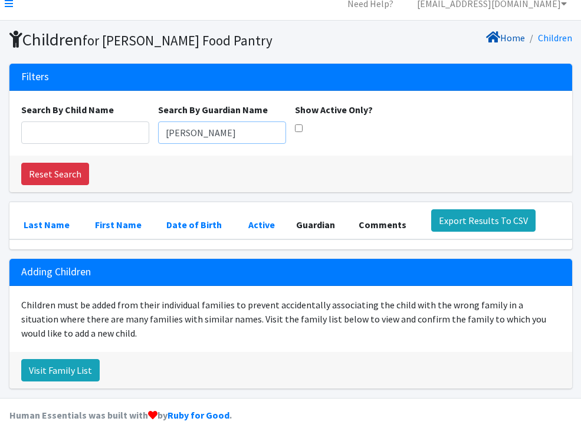
type input "RUFFIN"
click at [520, 36] on link "Home" at bounding box center [505, 38] width 39 height 12
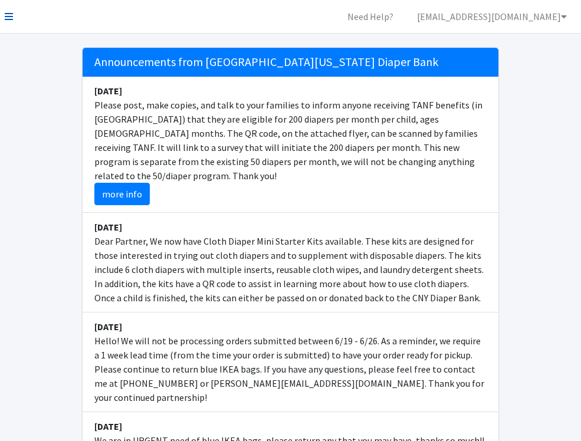
click at [10, 12] on icon at bounding box center [9, 16] width 8 height 9
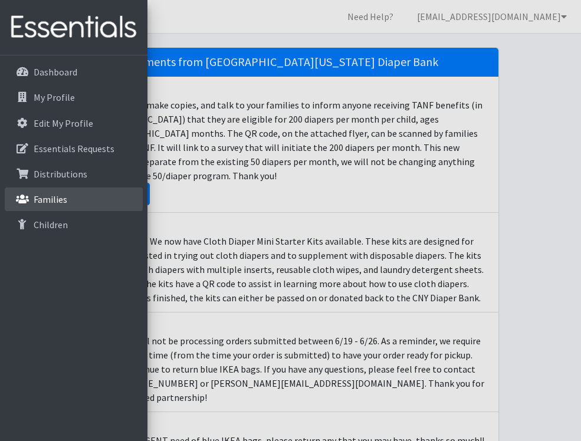
click at [47, 200] on p "Families" at bounding box center [51, 199] width 34 height 12
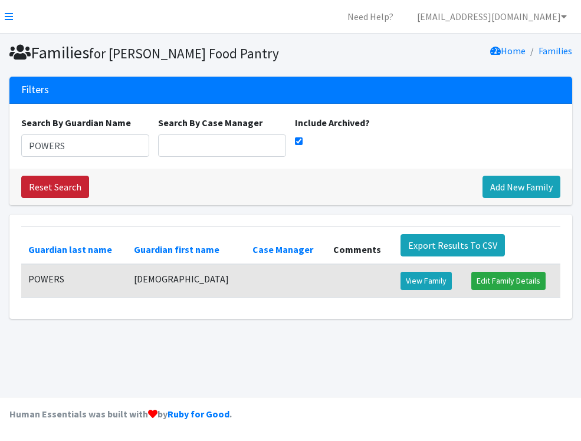
click at [64, 189] on link "Reset Search" at bounding box center [55, 187] width 68 height 22
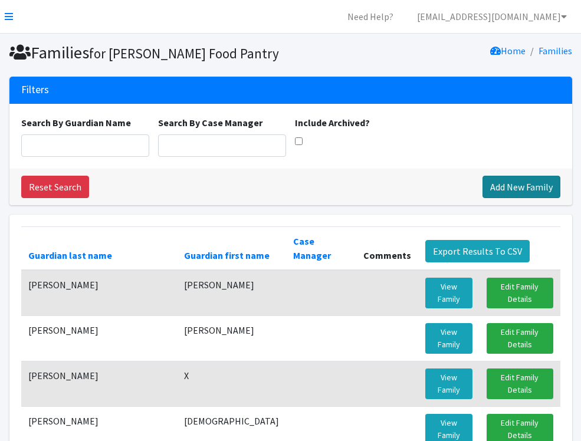
click at [498, 186] on link "Add New Family" at bounding box center [521, 187] width 78 height 22
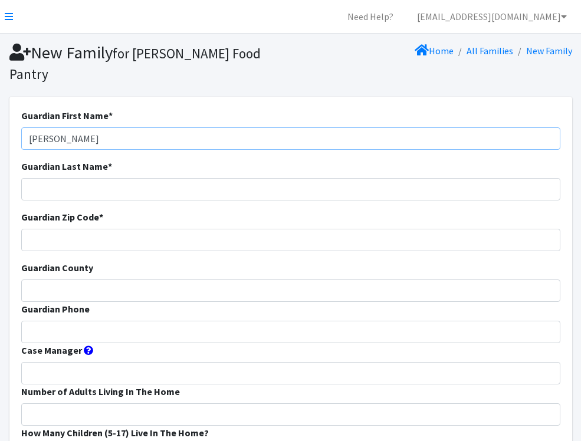
type input "[PERSON_NAME]"
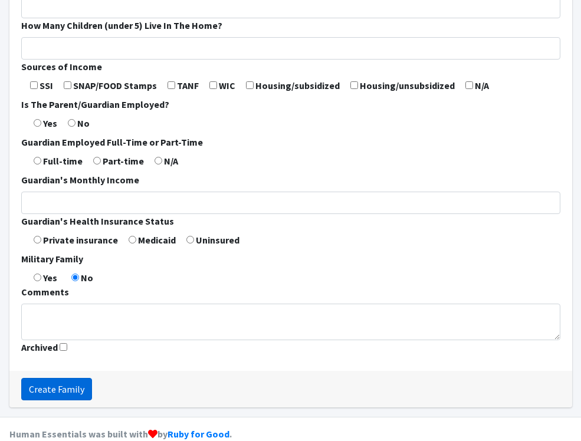
scroll to position [448, 0]
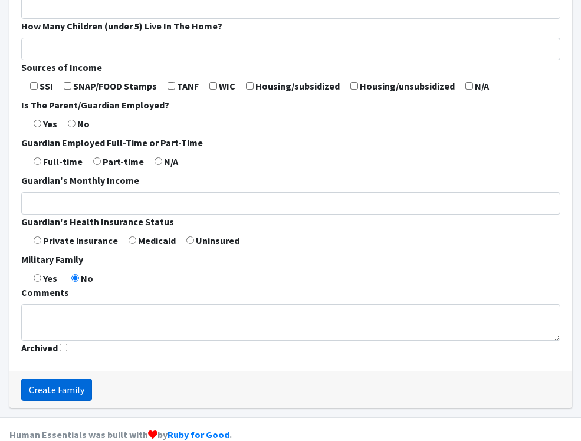
type input "13214"
click at [51, 378] on input "Create Family" at bounding box center [56, 389] width 71 height 22
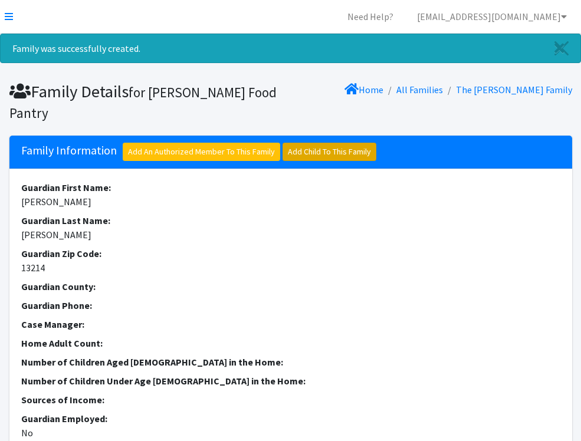
click at [345, 143] on link "Add Child To This Family" at bounding box center [329, 152] width 94 height 18
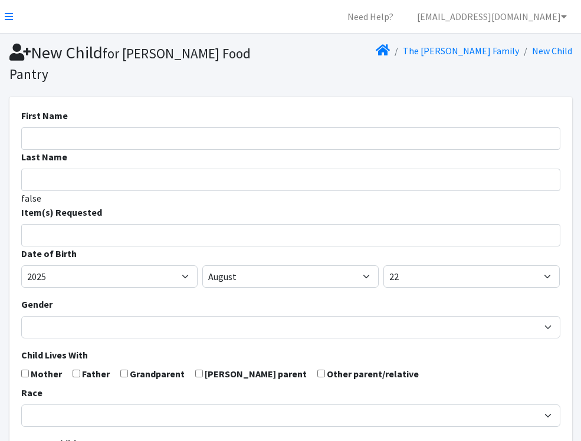
select select
type input "SIERA"
type input "RUFFIN"
click at [147, 228] on input "search" at bounding box center [299, 233] width 535 height 11
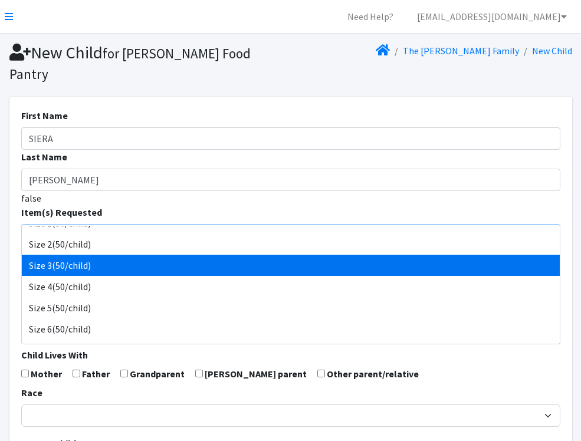
scroll to position [162, 0]
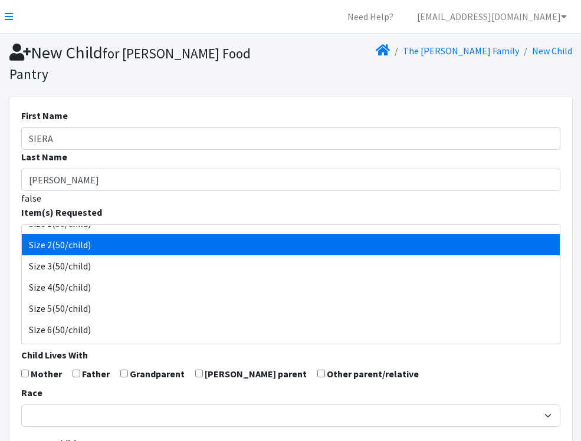
select select "951"
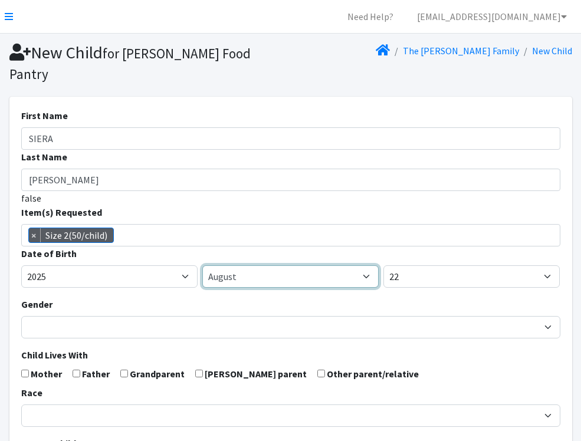
select select "5"
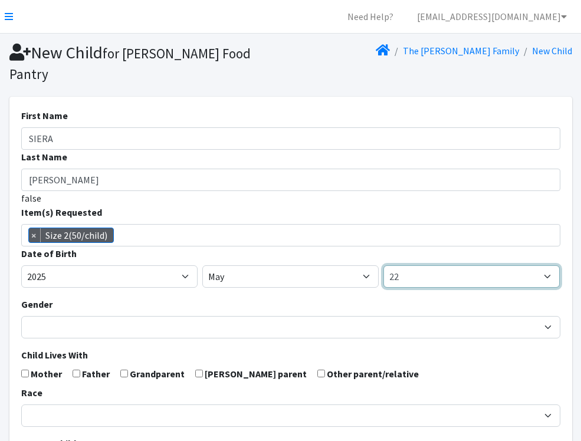
select select "25"
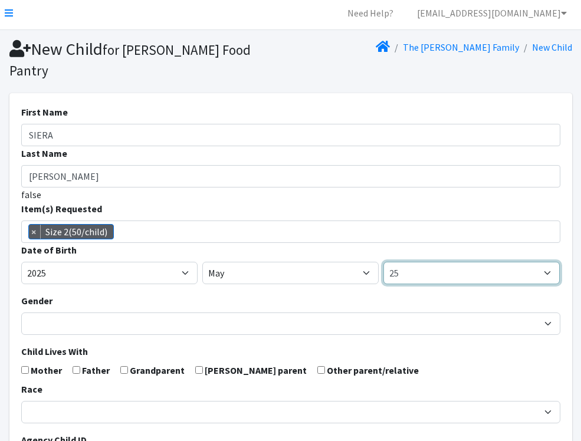
scroll to position [7, 0]
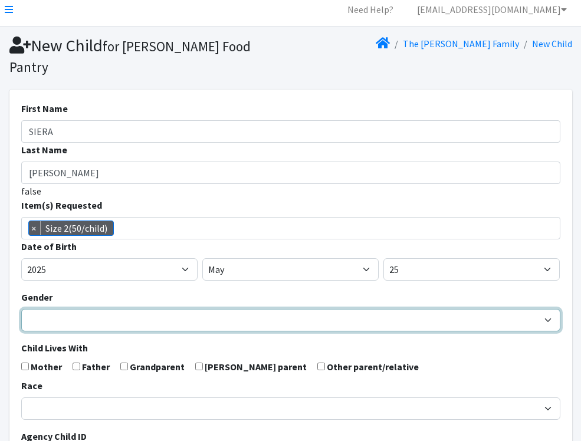
select select "Female"
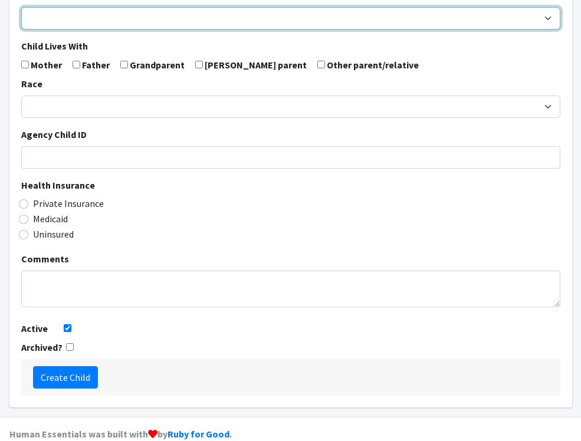
scroll to position [308, 0]
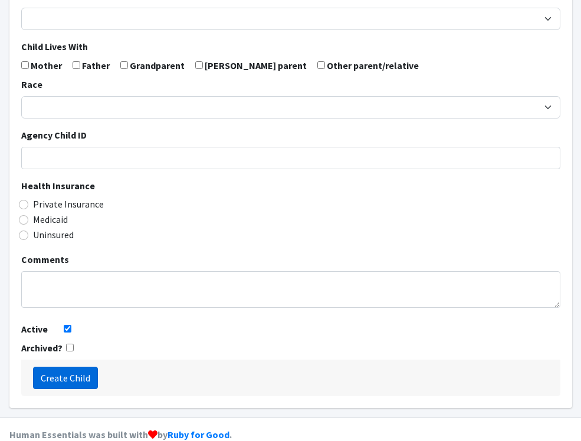
click at [87, 367] on input "Create Child" at bounding box center [65, 378] width 65 height 22
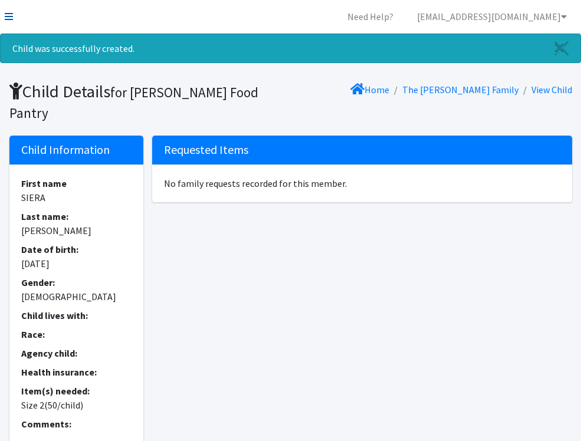
click at [9, 16] on icon at bounding box center [9, 16] width 8 height 9
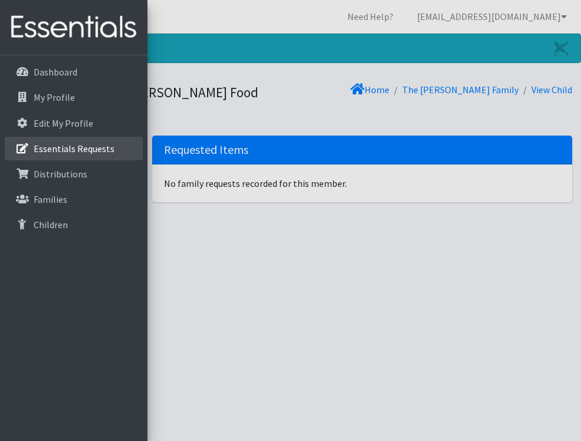
click at [66, 146] on p "Essentials Requests" at bounding box center [74, 149] width 81 height 12
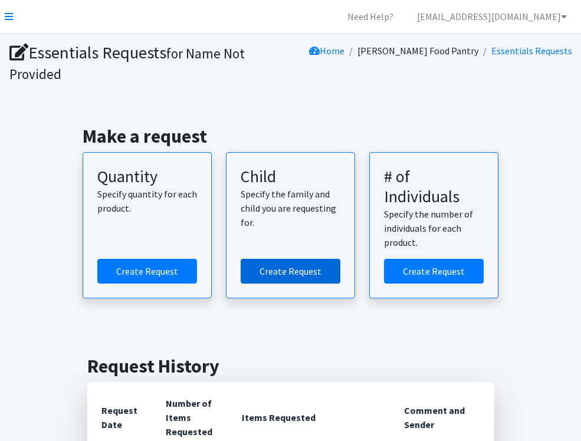
click at [302, 262] on link "Create Request" at bounding box center [291, 271] width 100 height 25
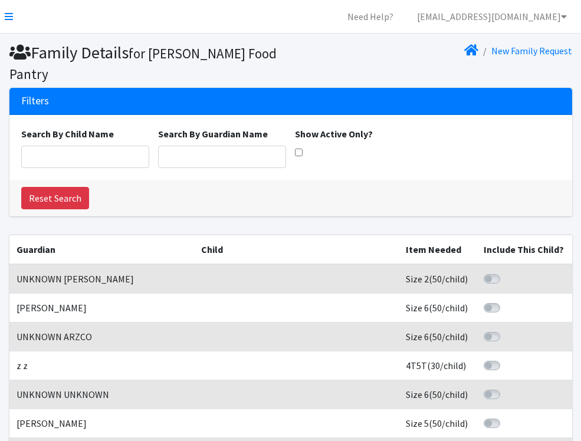
click at [298, 149] on input "Show Active Only?" at bounding box center [299, 153] width 8 height 8
checkbox input "true"
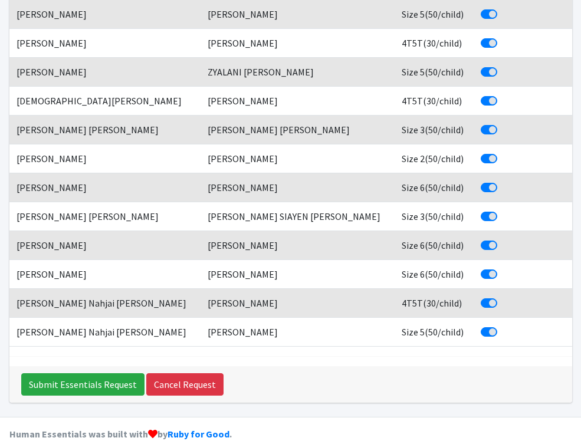
scroll to position [842, 0]
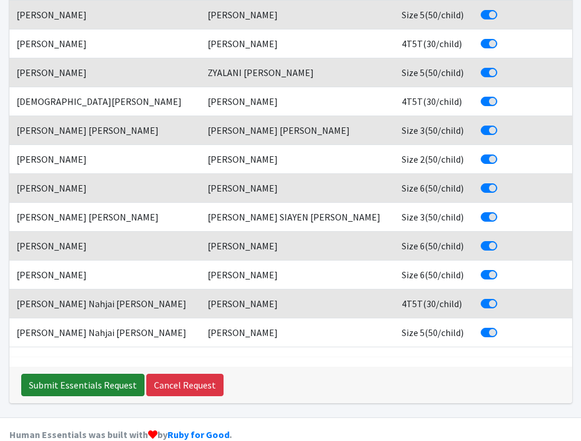
click at [98, 374] on input "Submit Essentials Request" at bounding box center [82, 385] width 123 height 22
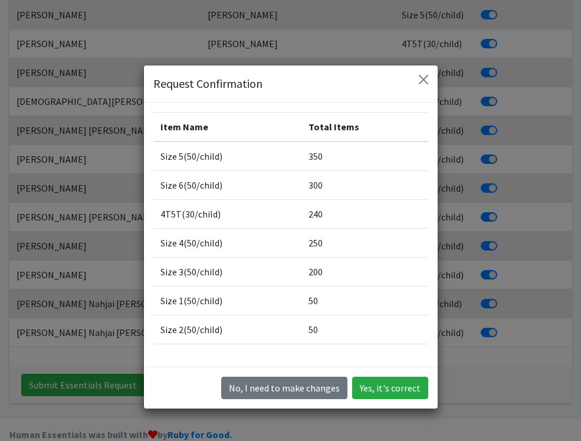
click at [380, 384] on button "Yes, it's correct" at bounding box center [390, 388] width 76 height 22
